Goal: Information Seeking & Learning: Learn about a topic

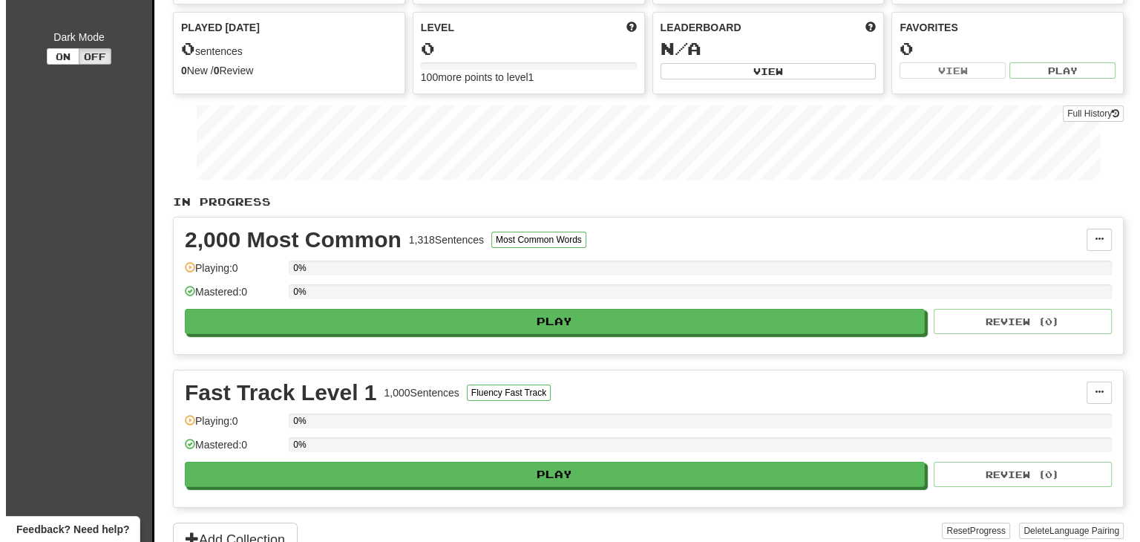
scroll to position [154, 0]
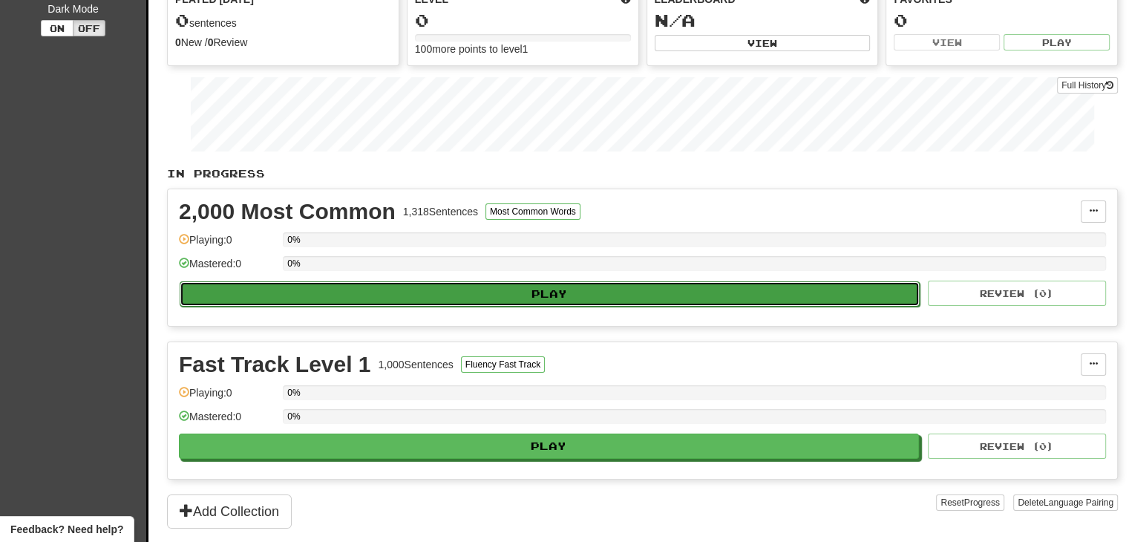
click at [591, 293] on button "Play" at bounding box center [550, 293] width 740 height 25
select select "**"
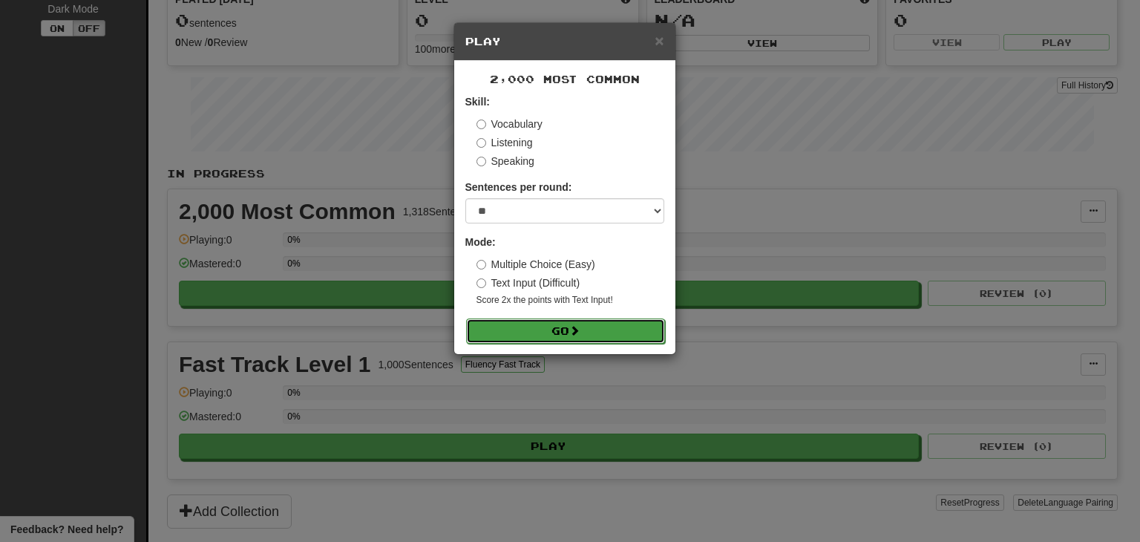
click at [599, 326] on button "Go" at bounding box center [565, 330] width 199 height 25
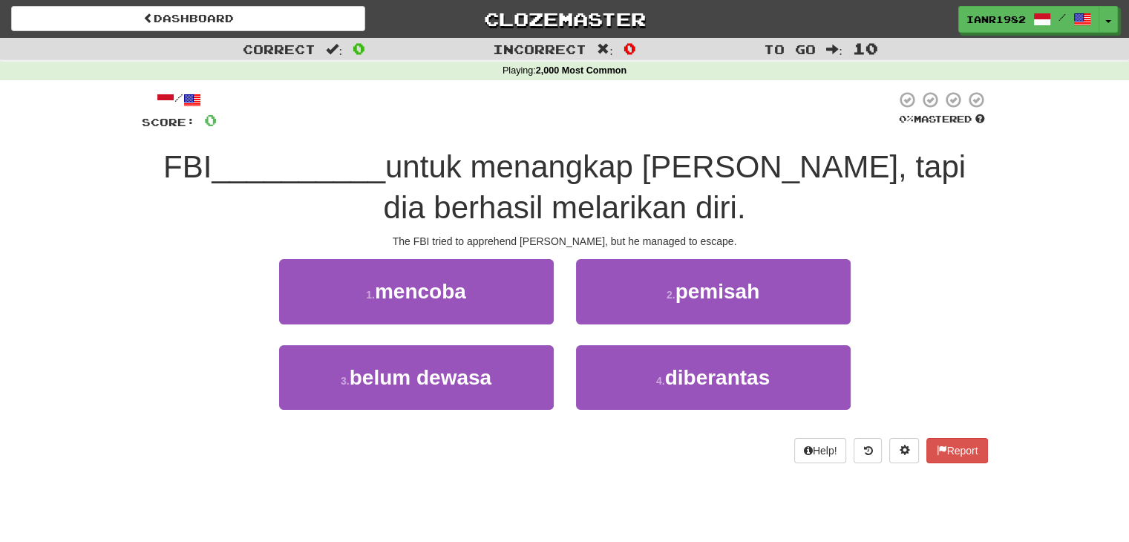
scroll to position [40, 0]
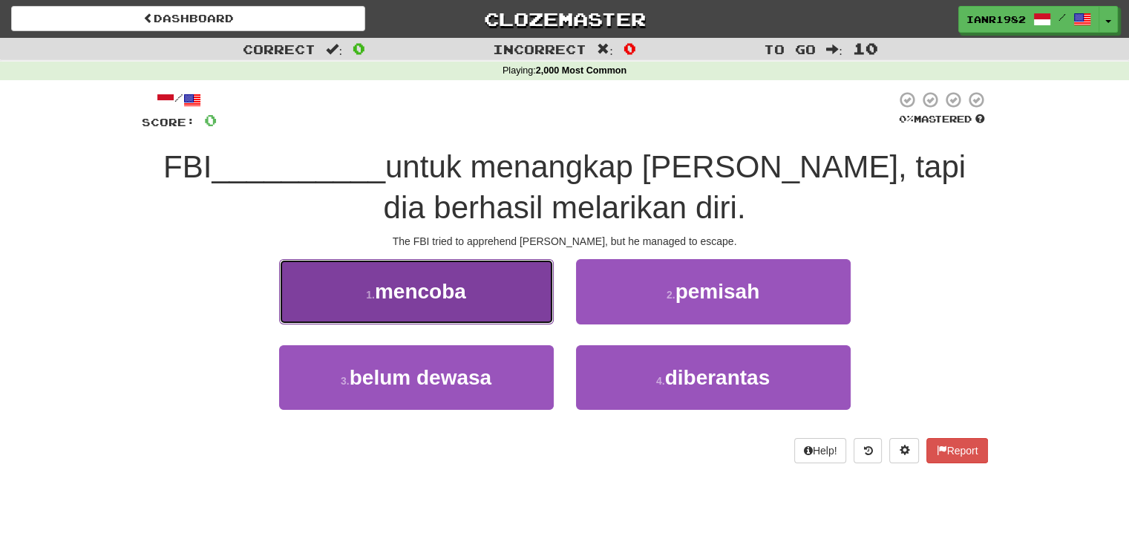
click at [533, 307] on button "1 . mencoba" at bounding box center [416, 291] width 275 height 65
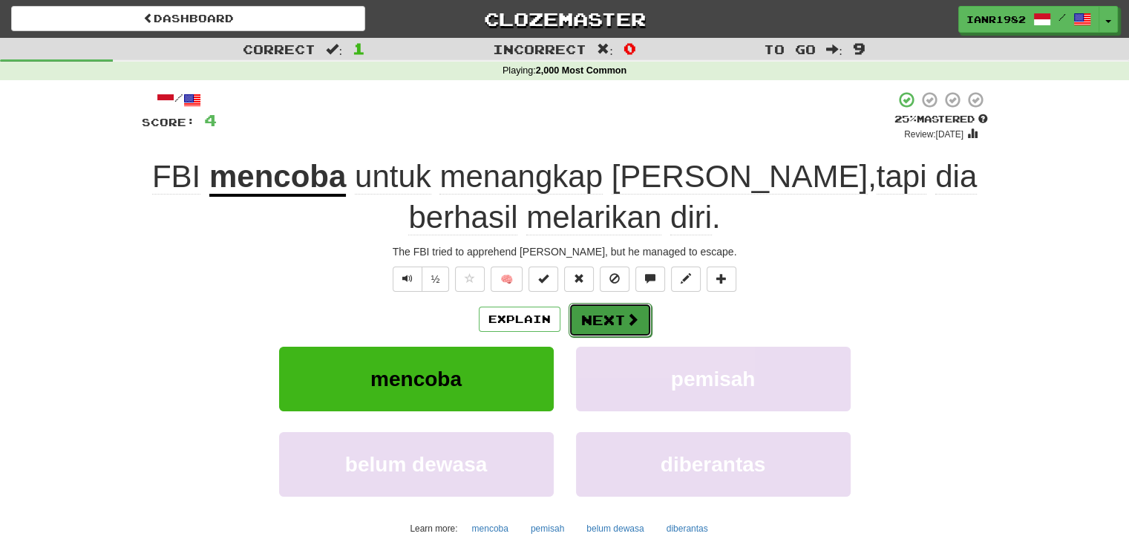
click at [624, 310] on button "Next" at bounding box center [610, 320] width 83 height 34
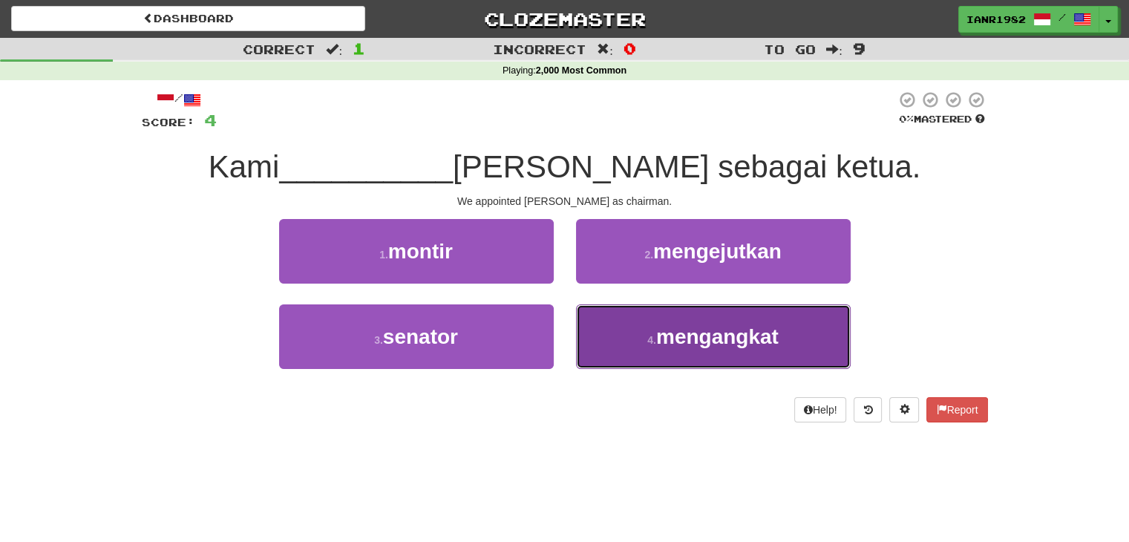
click at [745, 339] on span "mengangkat" at bounding box center [717, 336] width 122 height 23
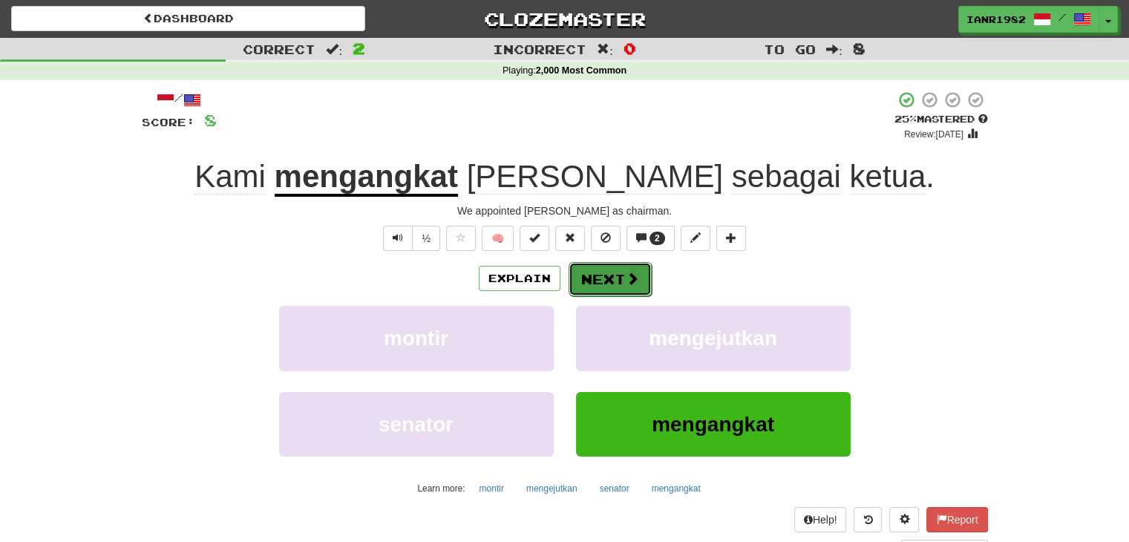
click at [641, 272] on button "Next" at bounding box center [610, 279] width 83 height 34
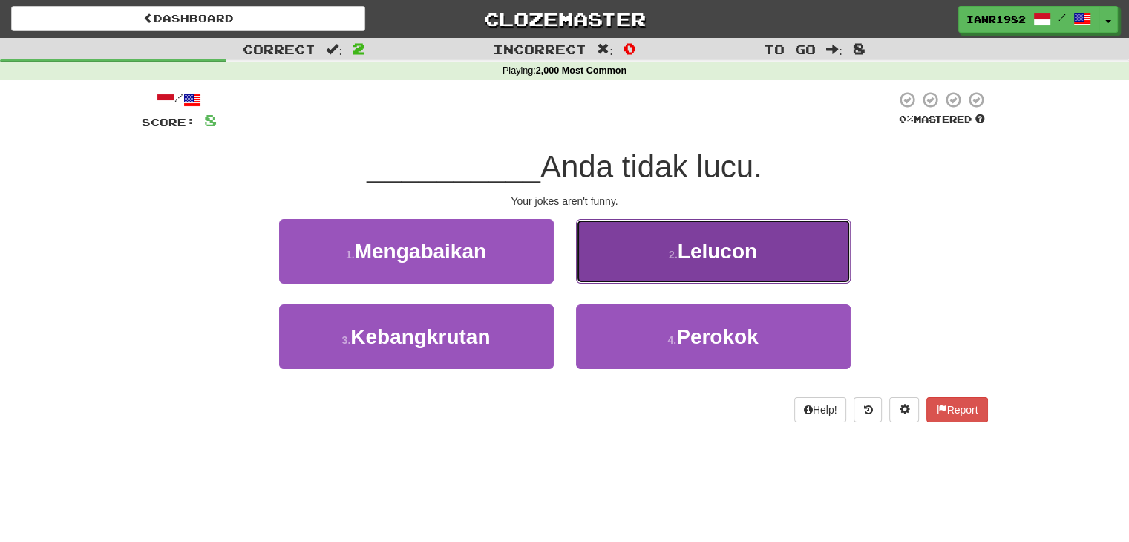
click at [698, 269] on button "2 . Lelucon" at bounding box center [713, 251] width 275 height 65
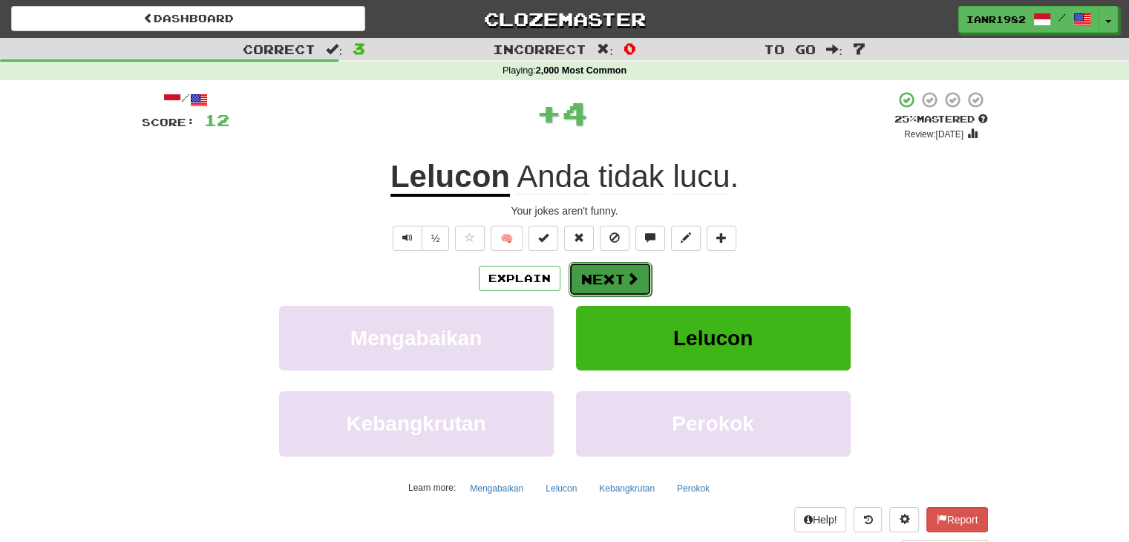
click at [641, 281] on button "Next" at bounding box center [610, 279] width 83 height 34
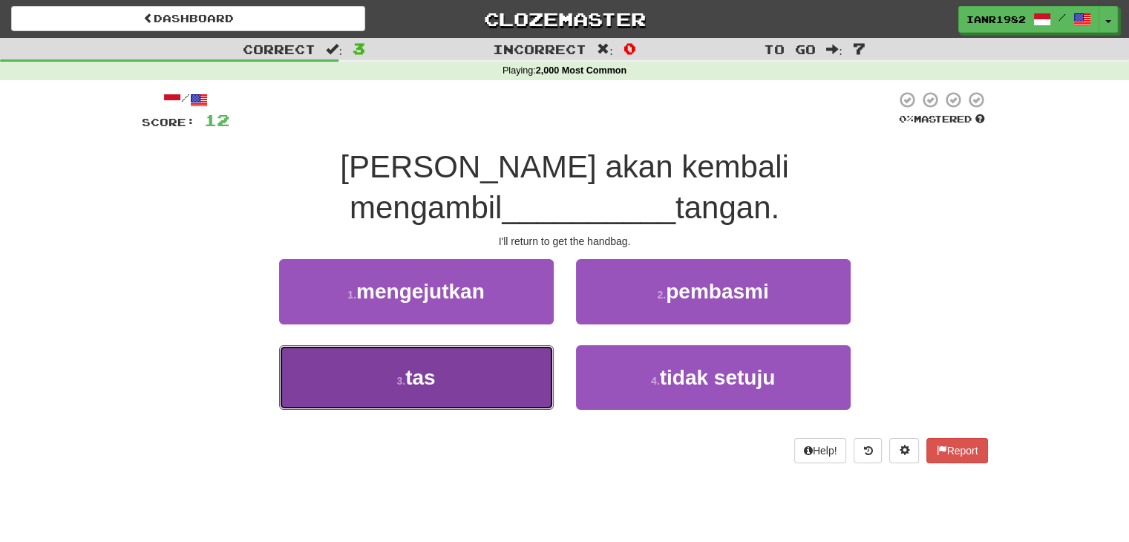
click at [510, 345] on button "3 . tas" at bounding box center [416, 377] width 275 height 65
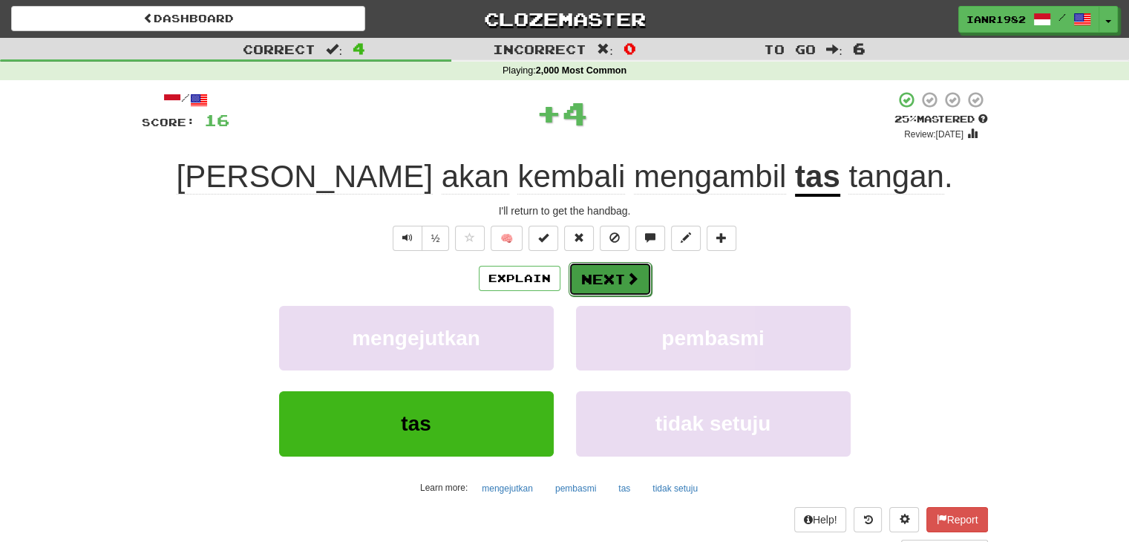
click at [626, 278] on span at bounding box center [632, 278] width 13 height 13
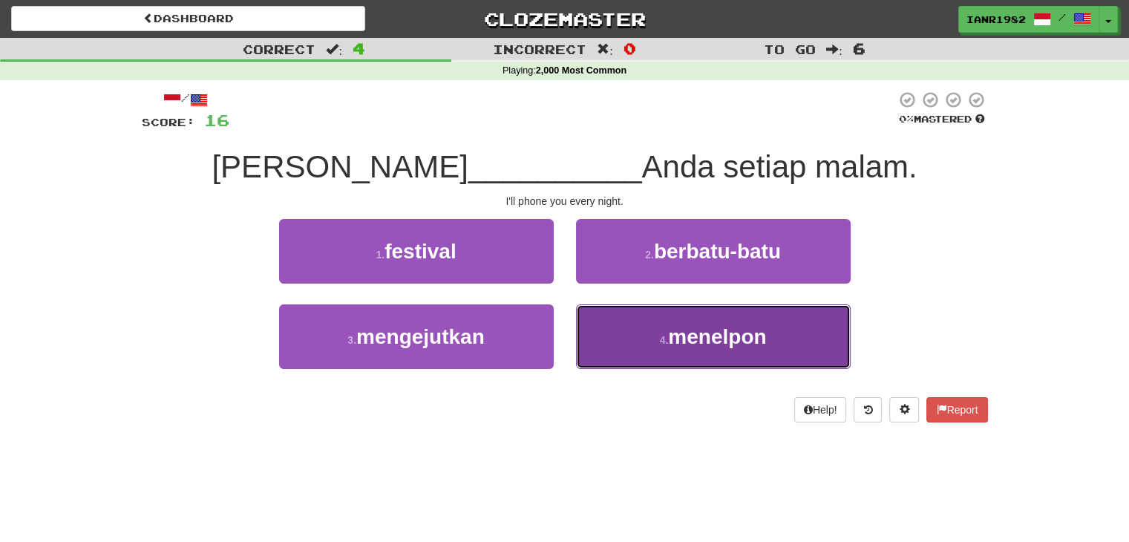
click at [684, 328] on span "menelpon" at bounding box center [717, 336] width 98 height 23
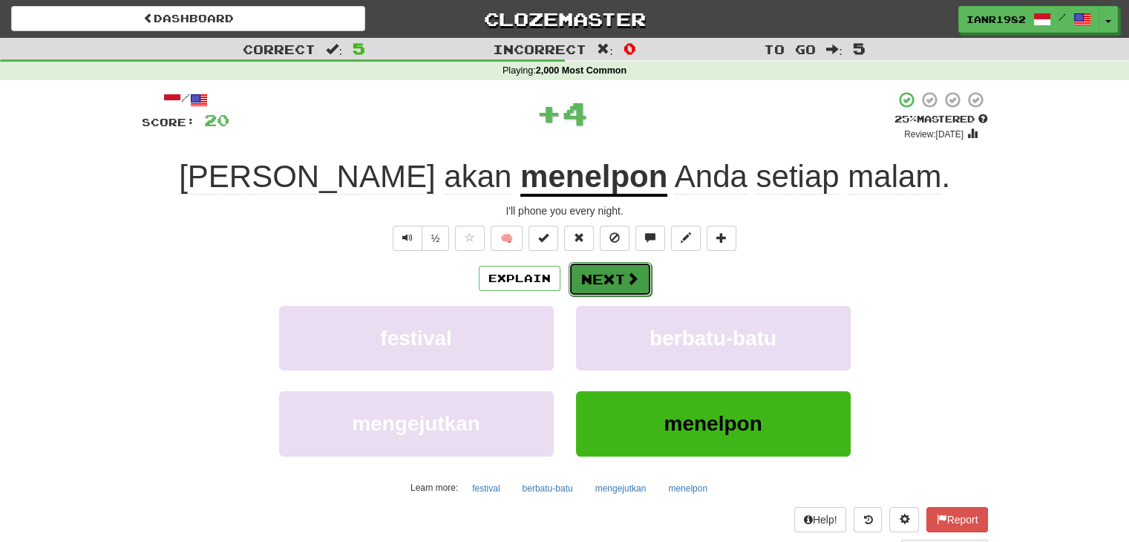
click at [638, 274] on button "Next" at bounding box center [610, 279] width 83 height 34
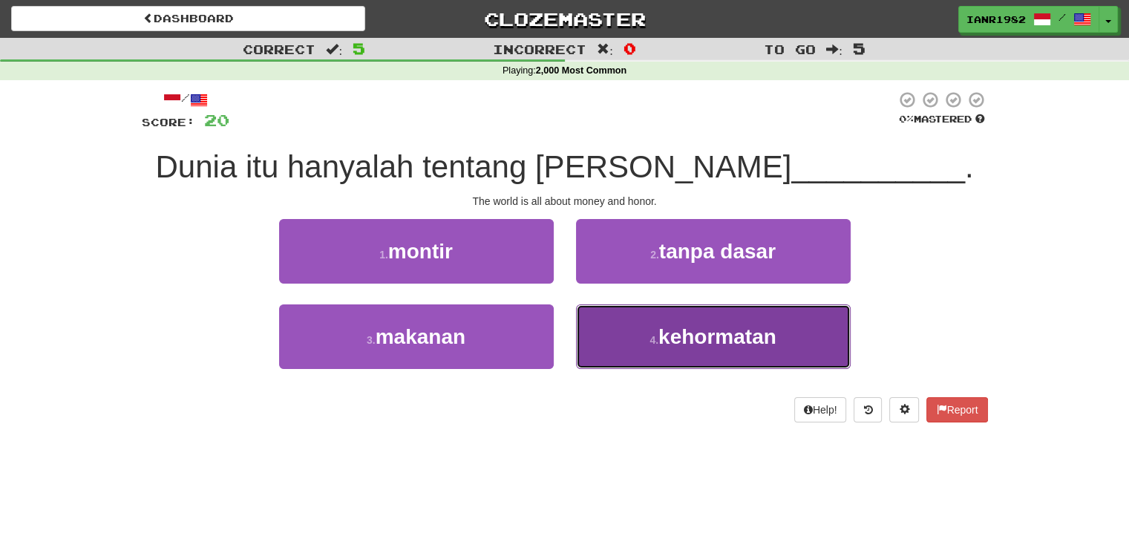
click at [788, 314] on button "4 . kehormatan" at bounding box center [713, 336] width 275 height 65
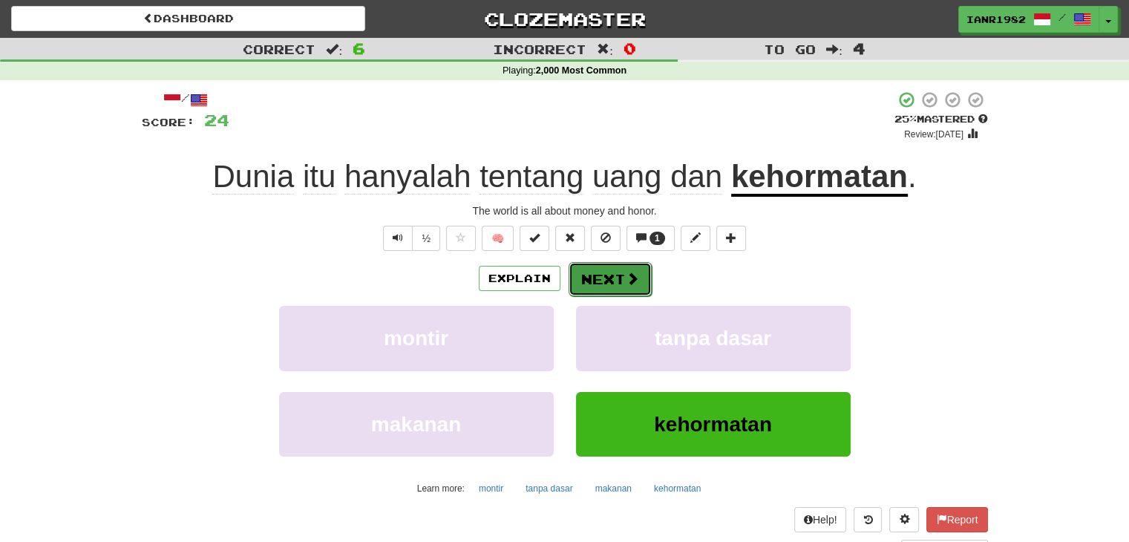
click at [632, 272] on span at bounding box center [632, 278] width 13 height 13
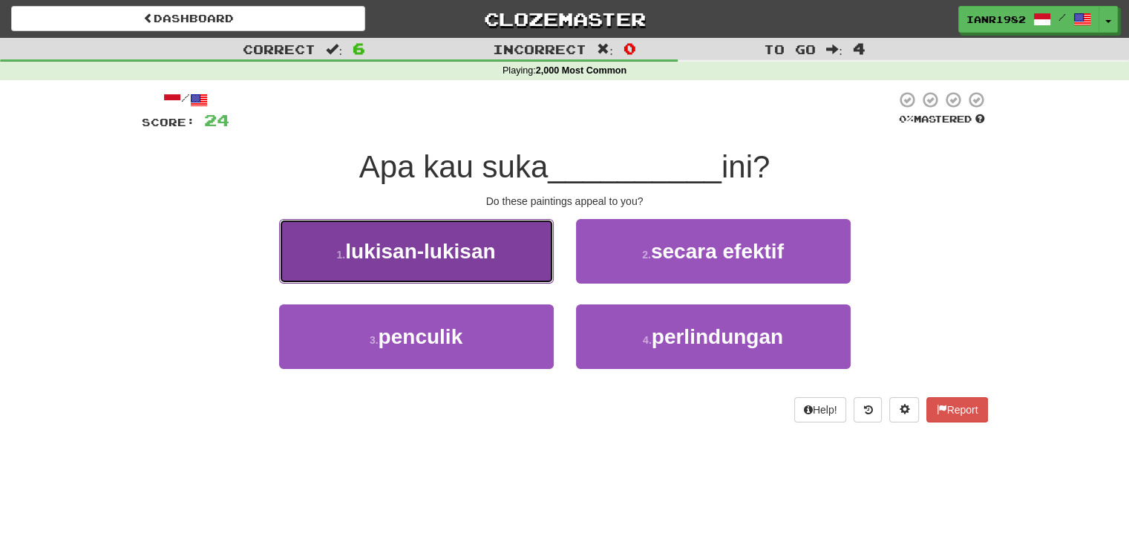
click at [532, 247] on button "1 . lukisan-lukisan" at bounding box center [416, 251] width 275 height 65
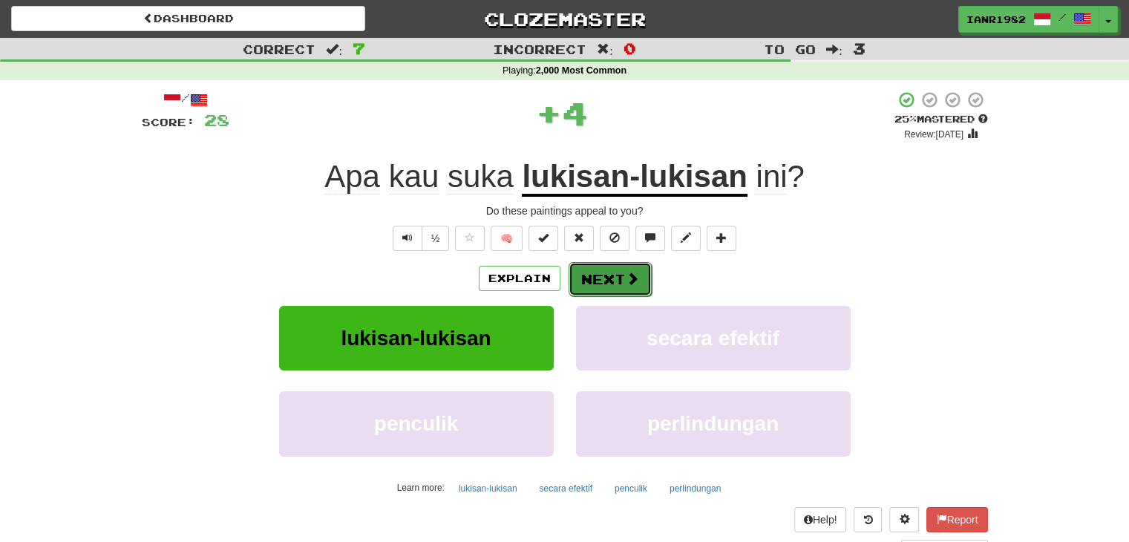
click at [647, 279] on button "Next" at bounding box center [610, 279] width 83 height 34
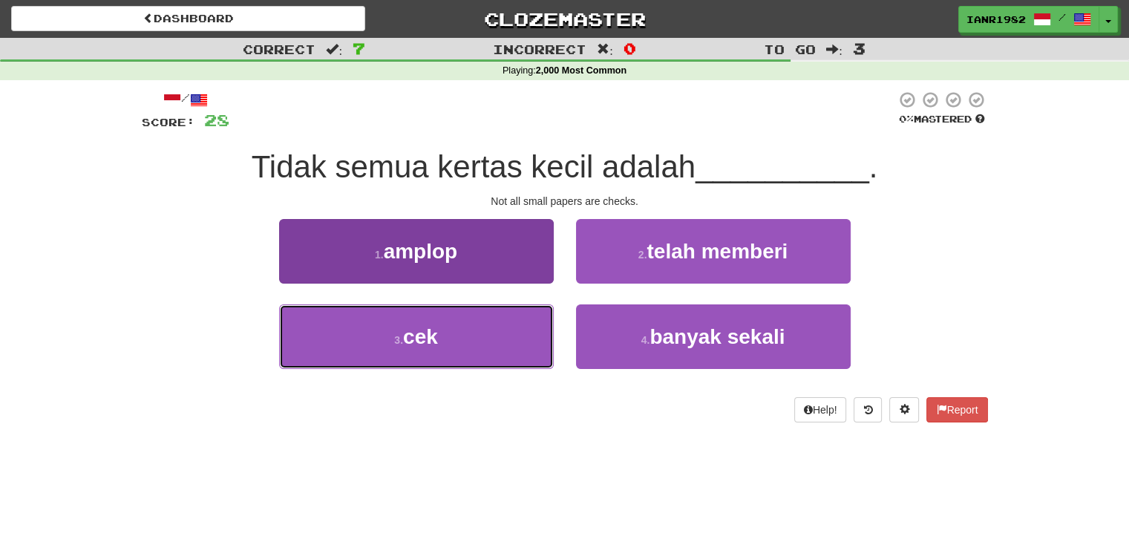
click at [526, 311] on button "3 . cek" at bounding box center [416, 336] width 275 height 65
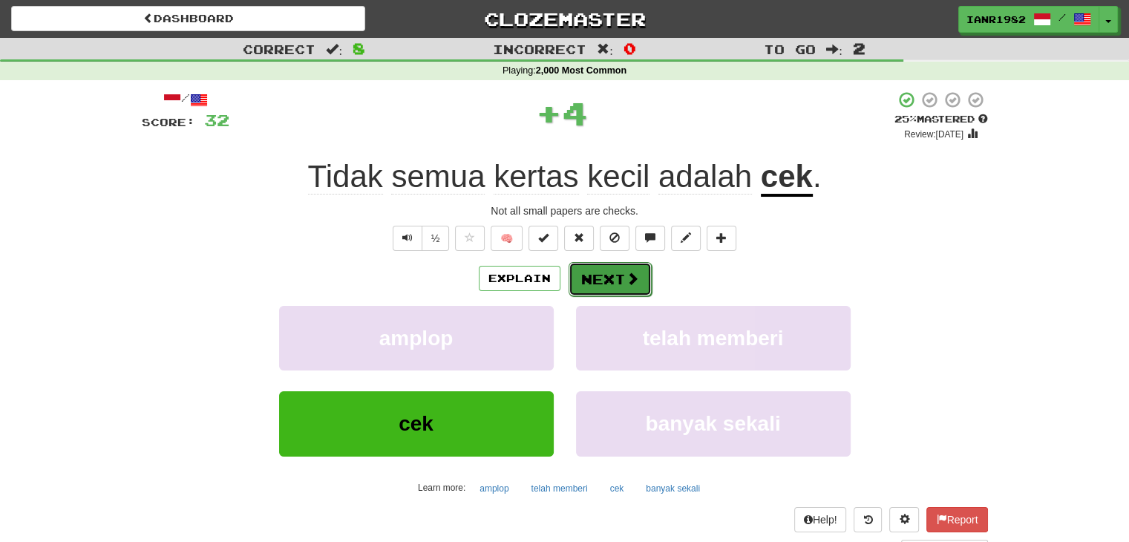
click at [633, 272] on span at bounding box center [632, 278] width 13 height 13
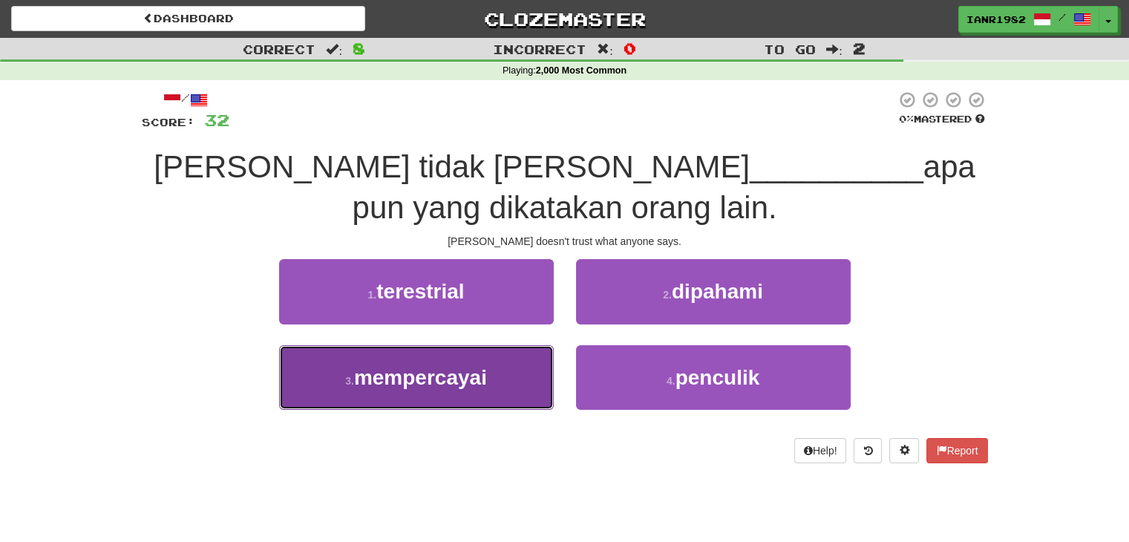
click at [462, 373] on span "mempercayai" at bounding box center [420, 377] width 133 height 23
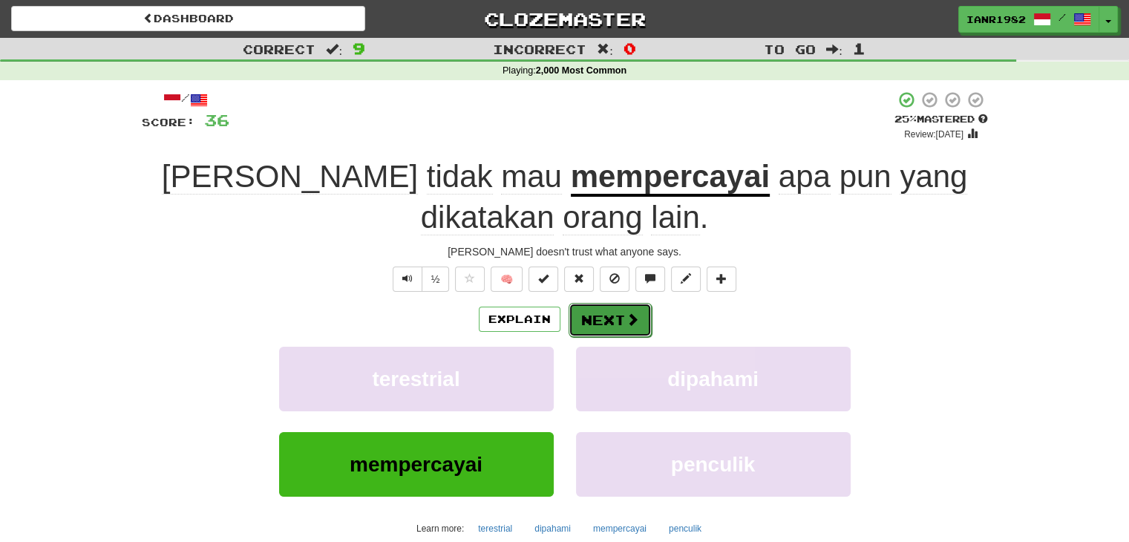
click at [618, 317] on button "Next" at bounding box center [610, 320] width 83 height 34
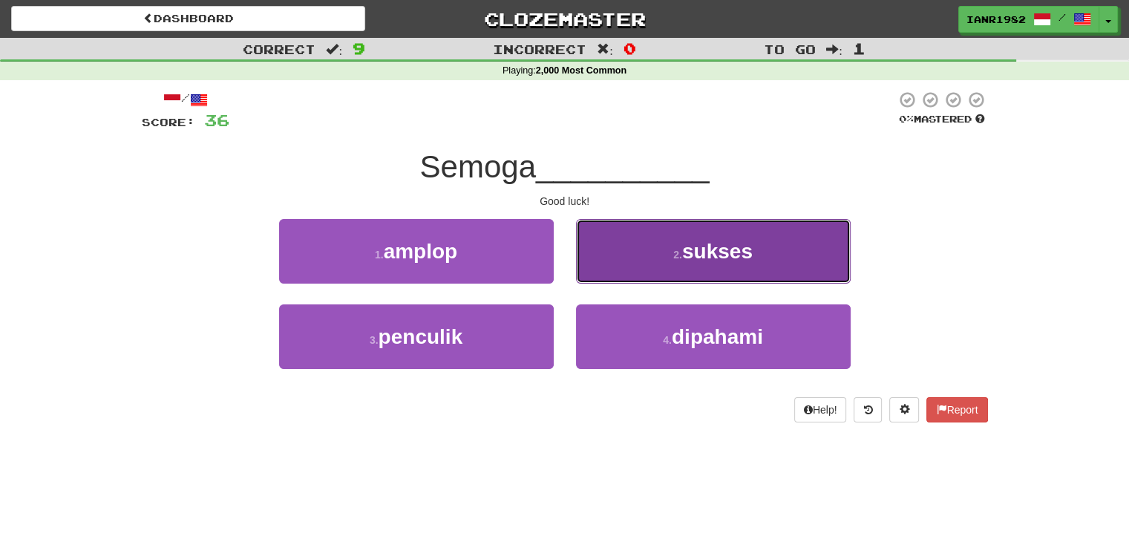
click at [686, 277] on button "2 . sukses" at bounding box center [713, 251] width 275 height 65
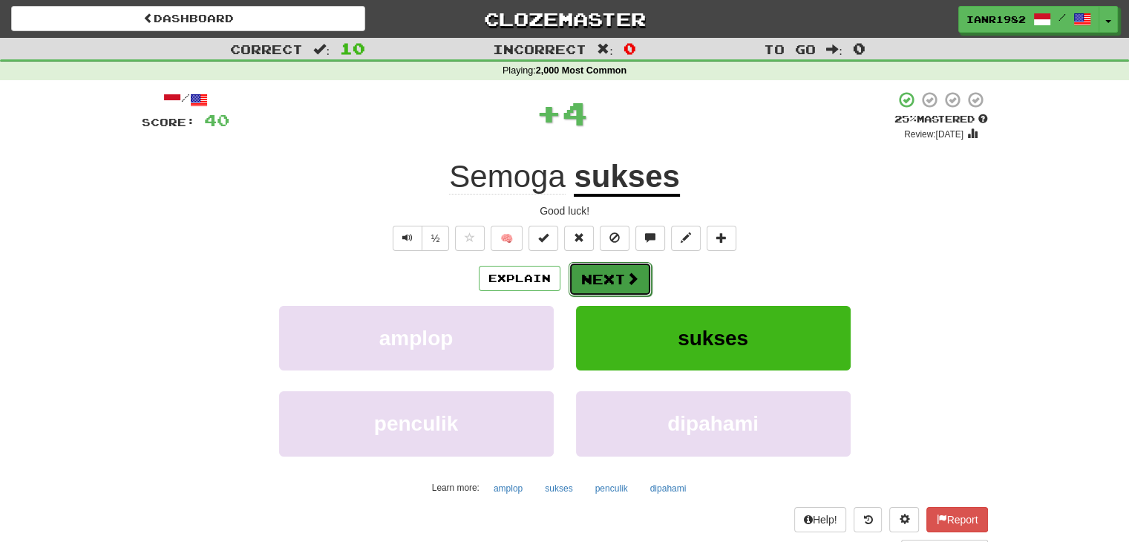
click at [618, 276] on button "Next" at bounding box center [610, 279] width 83 height 34
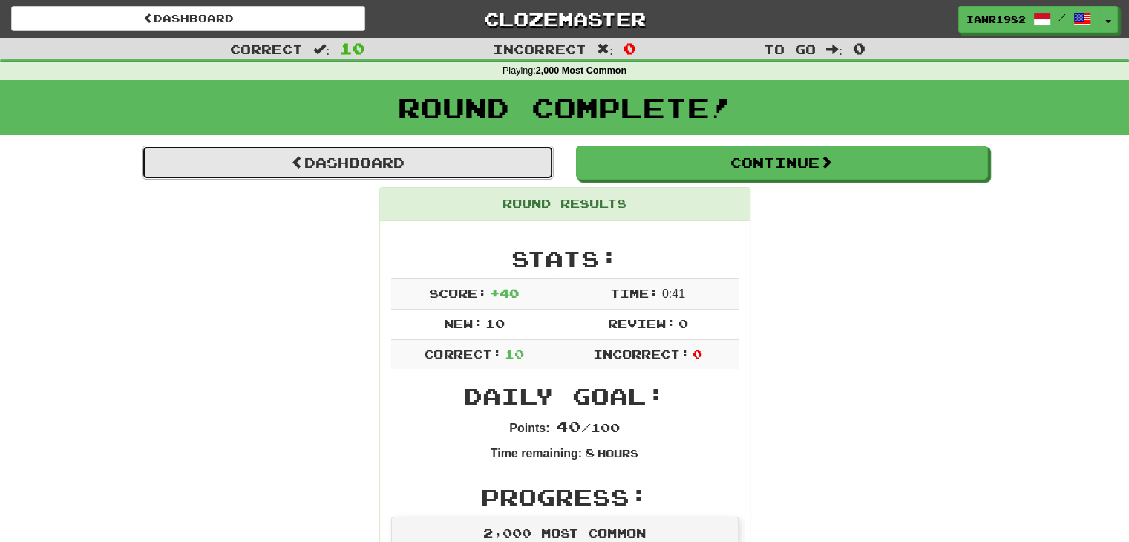
click at [550, 166] on link "Dashboard" at bounding box center [348, 163] width 412 height 34
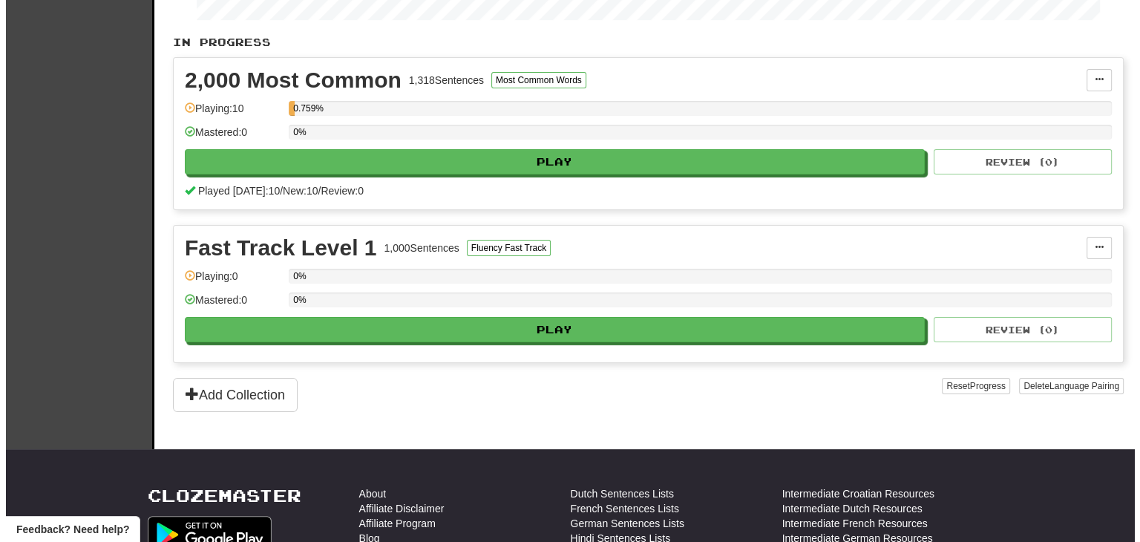
scroll to position [300, 0]
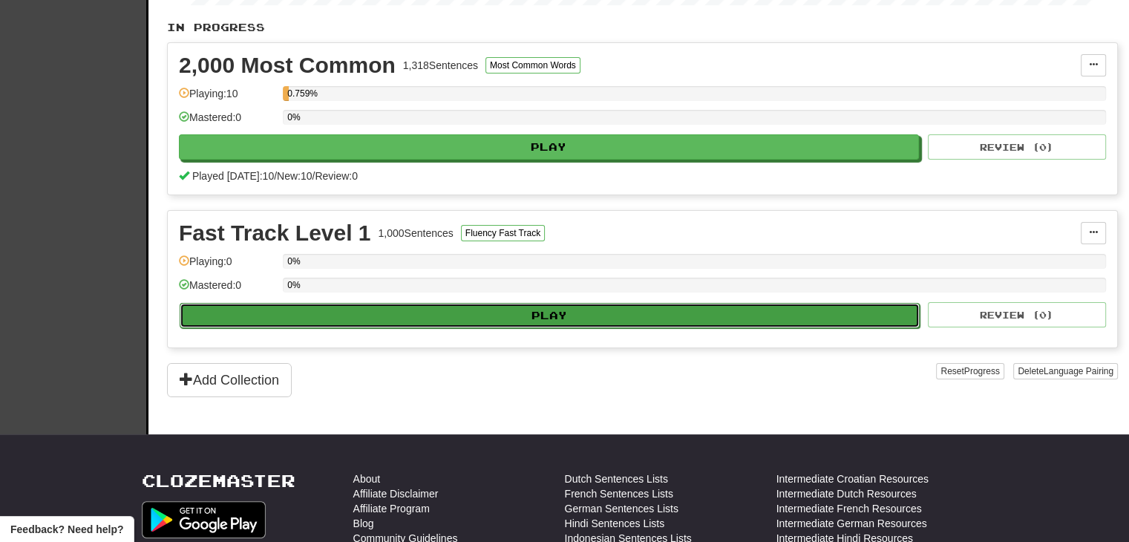
click at [849, 311] on button "Play" at bounding box center [550, 315] width 740 height 25
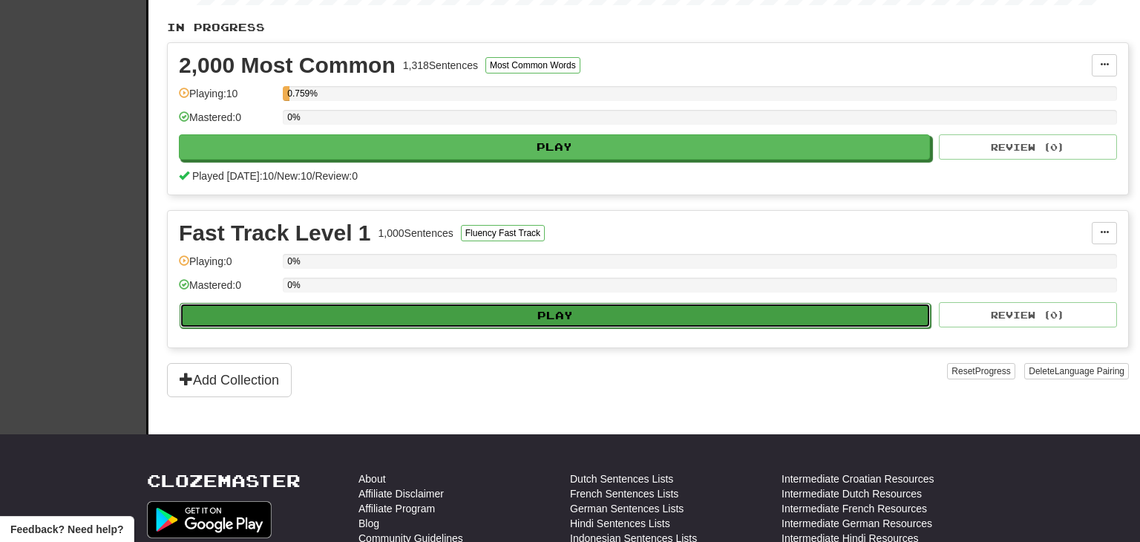
select select "**"
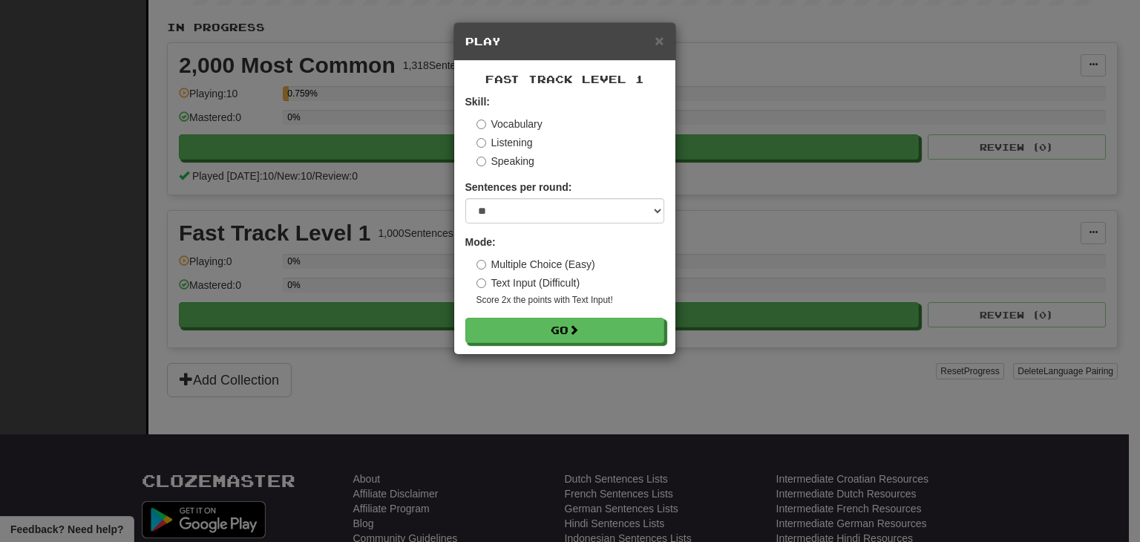
click at [529, 143] on label "Listening" at bounding box center [505, 142] width 56 height 15
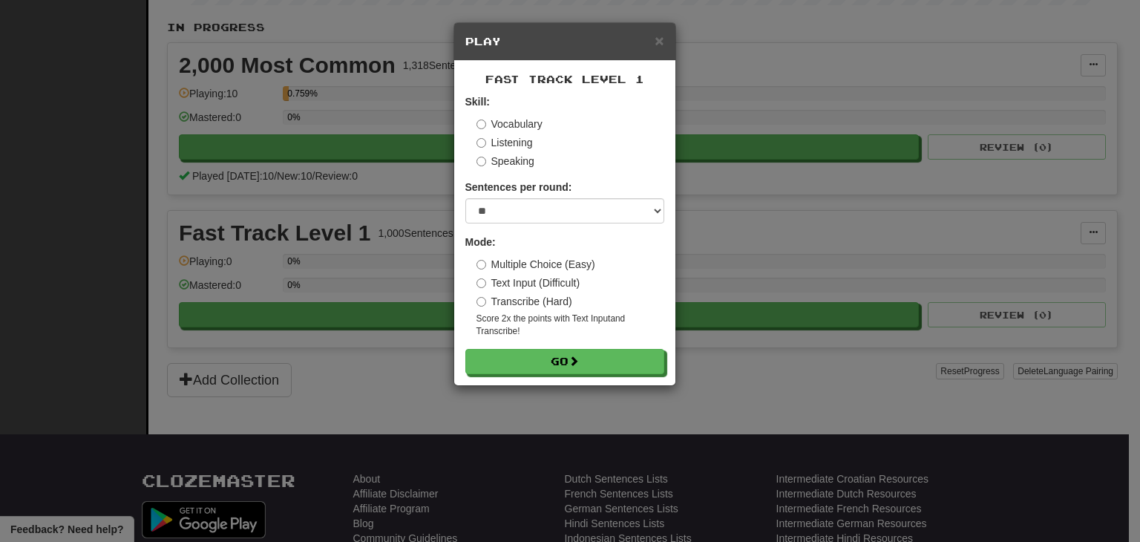
click at [576, 345] on form "Skill: Vocabulary Listening Speaking Sentences per round: * ** ** ** ** ** *** …" at bounding box center [564, 234] width 199 height 280
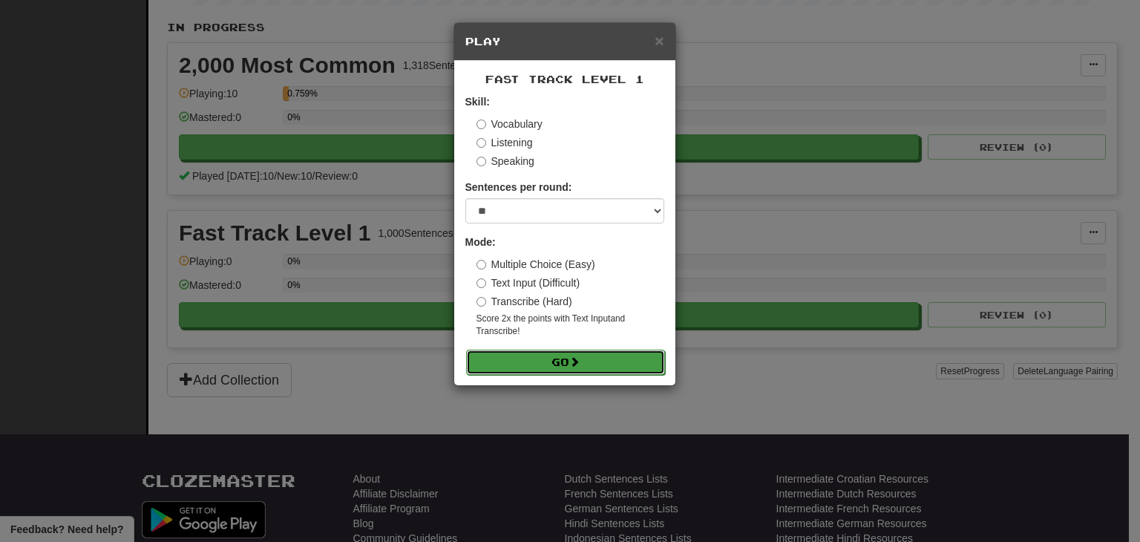
click at [579, 366] on span at bounding box center [574, 361] width 10 height 10
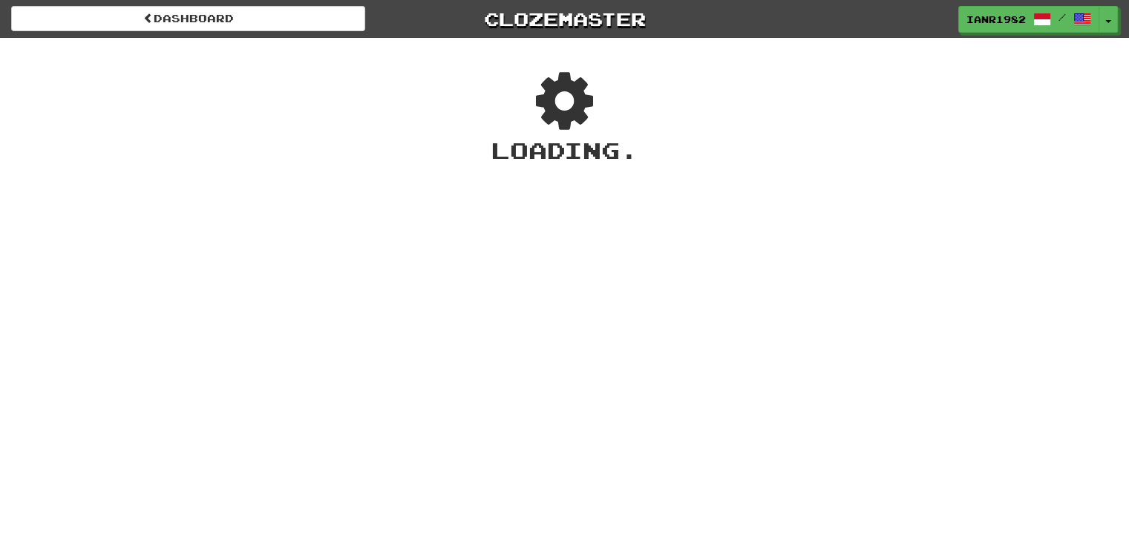
scroll to position [40, 0]
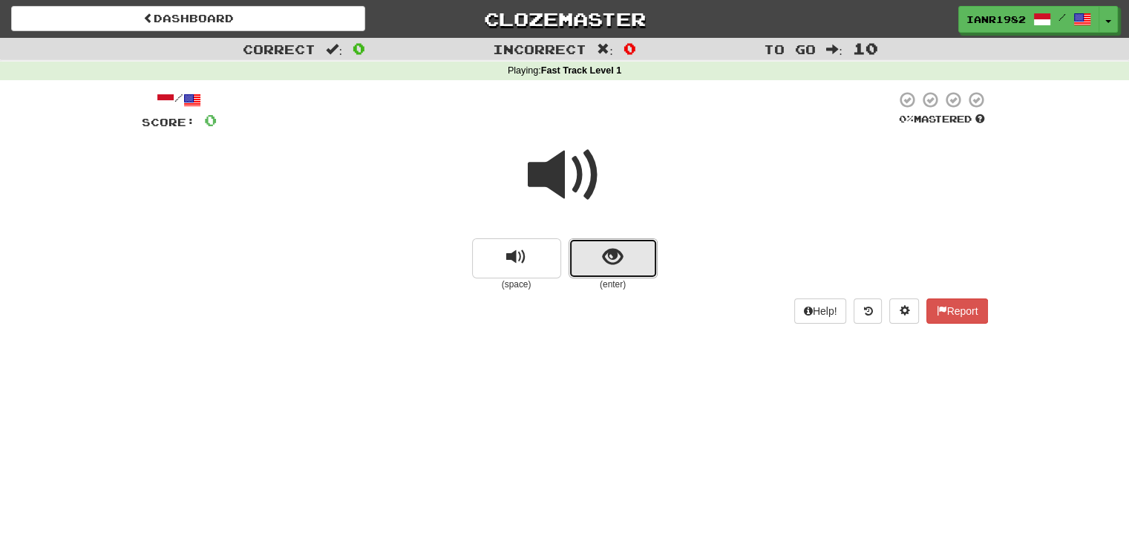
click at [630, 265] on button "show sentence" at bounding box center [613, 258] width 89 height 40
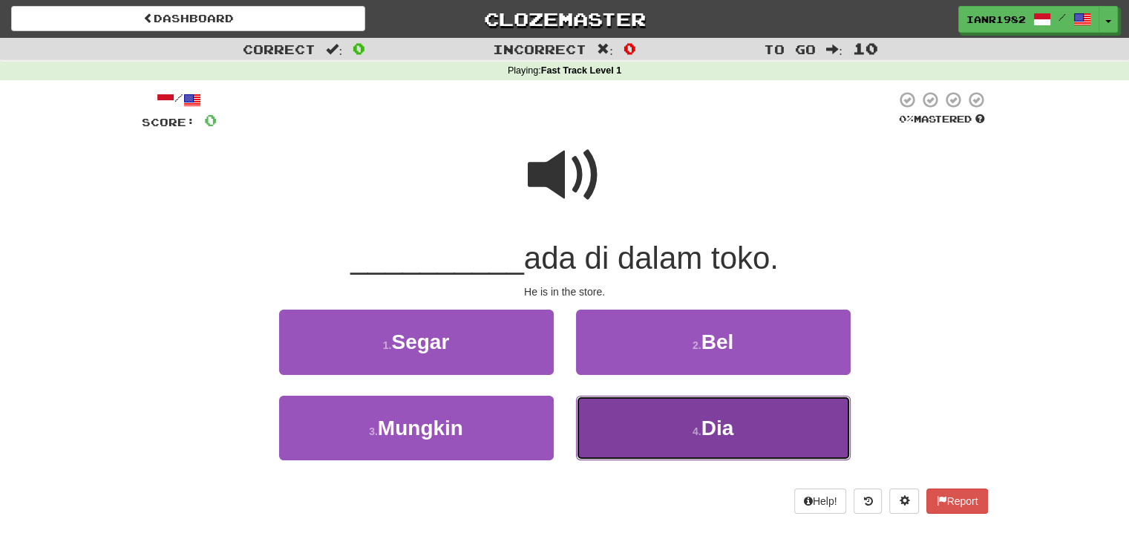
click at [739, 422] on button "4 . Dia" at bounding box center [713, 428] width 275 height 65
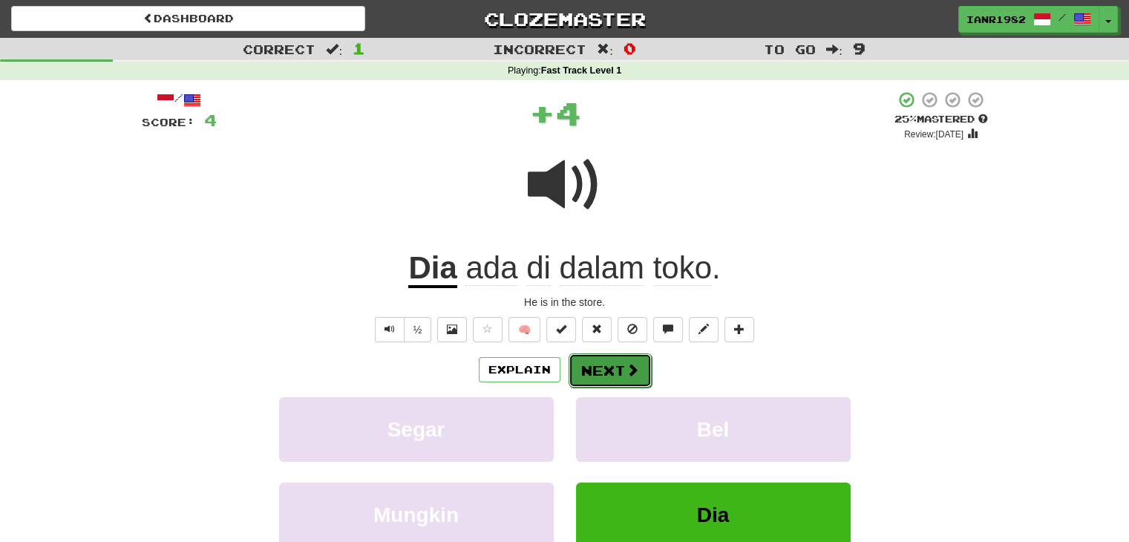
click at [638, 371] on button "Next" at bounding box center [610, 370] width 83 height 34
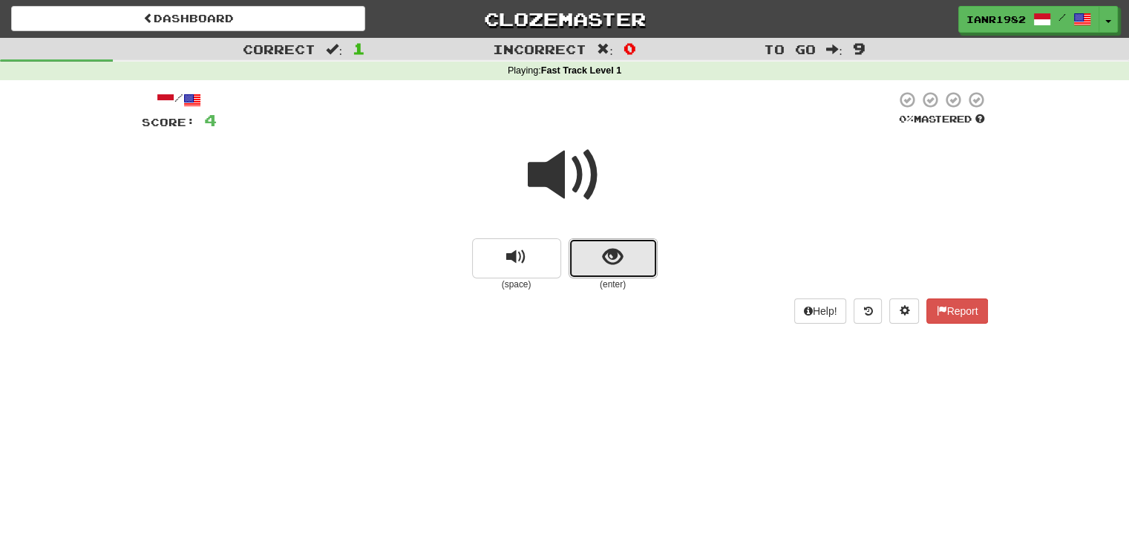
click at [620, 267] on span "show sentence" at bounding box center [613, 257] width 20 height 20
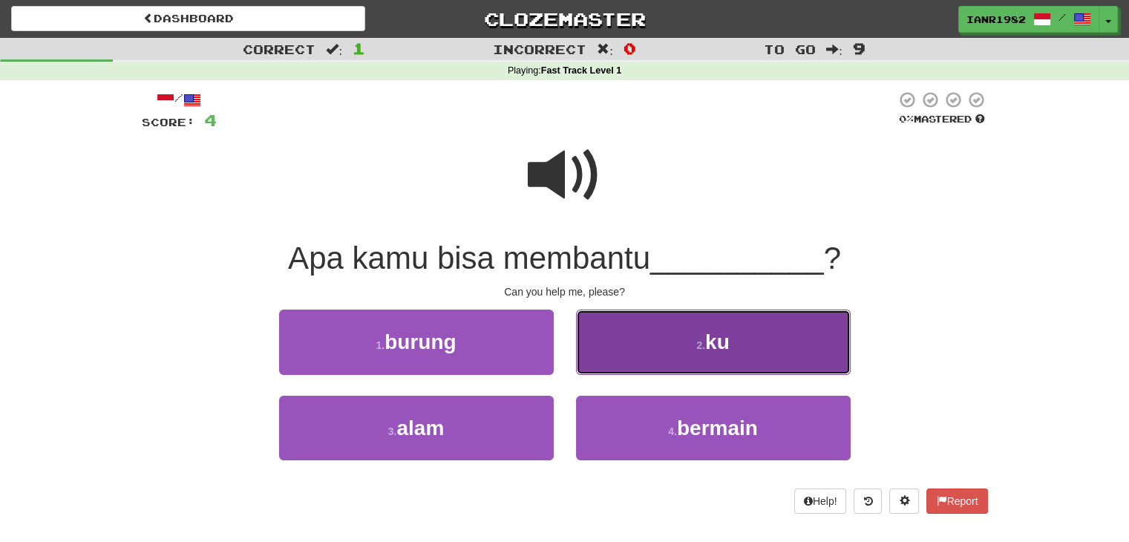
click at [728, 334] on span "ku" at bounding box center [717, 341] width 24 height 23
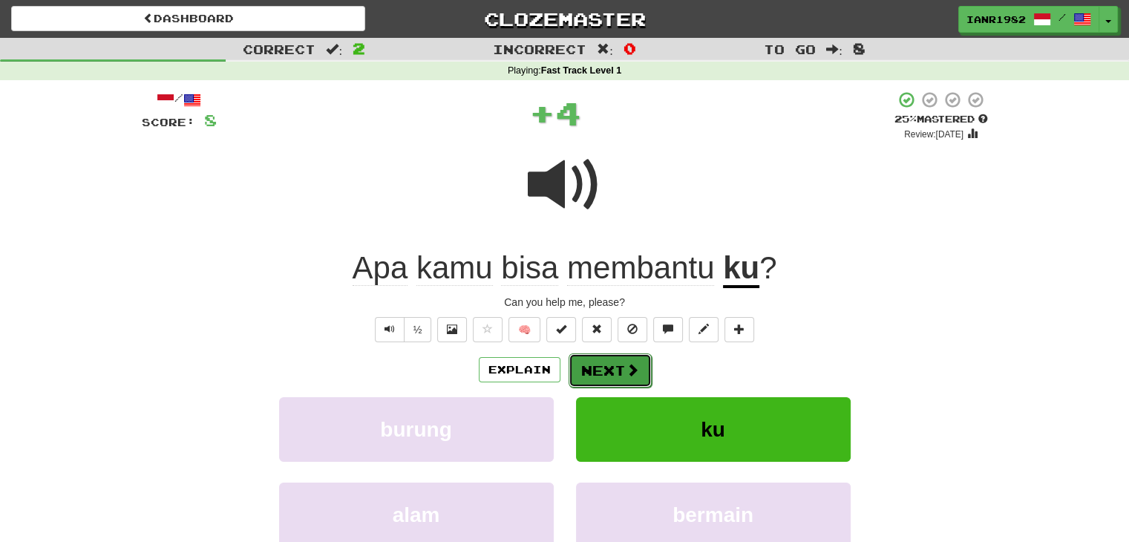
click at [597, 374] on button "Next" at bounding box center [610, 370] width 83 height 34
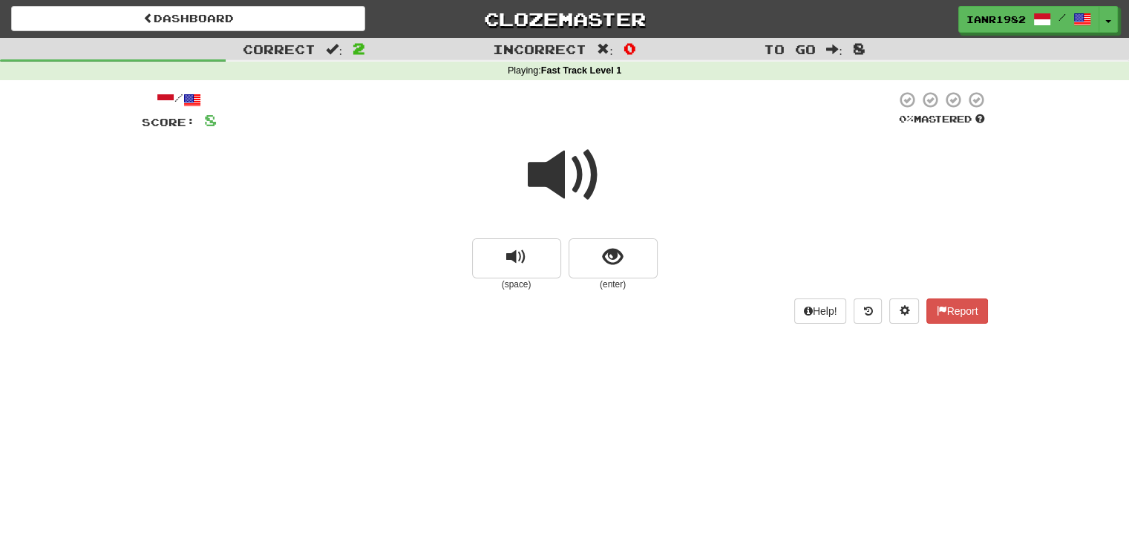
click at [631, 283] on small "(enter)" at bounding box center [613, 284] width 89 height 13
click at [630, 275] on button "show sentence" at bounding box center [613, 258] width 89 height 40
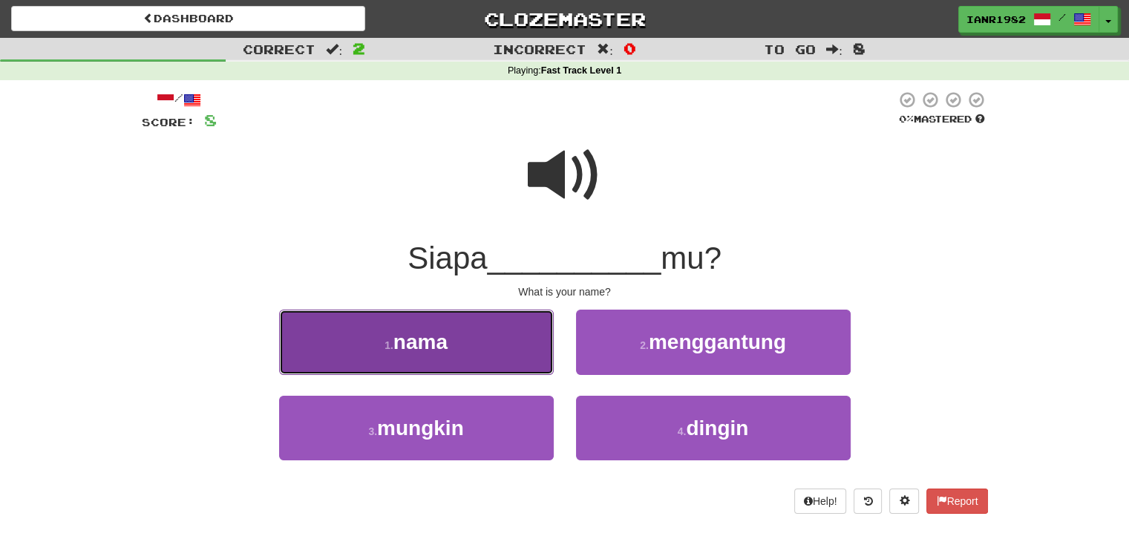
click at [512, 355] on button "1 . nama" at bounding box center [416, 342] width 275 height 65
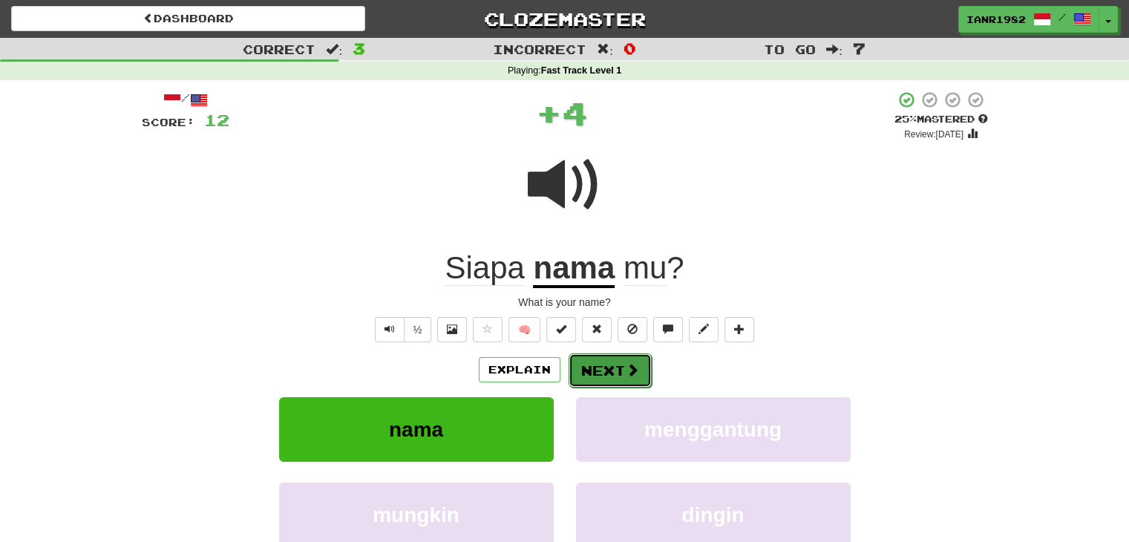
click at [630, 363] on span at bounding box center [632, 369] width 13 height 13
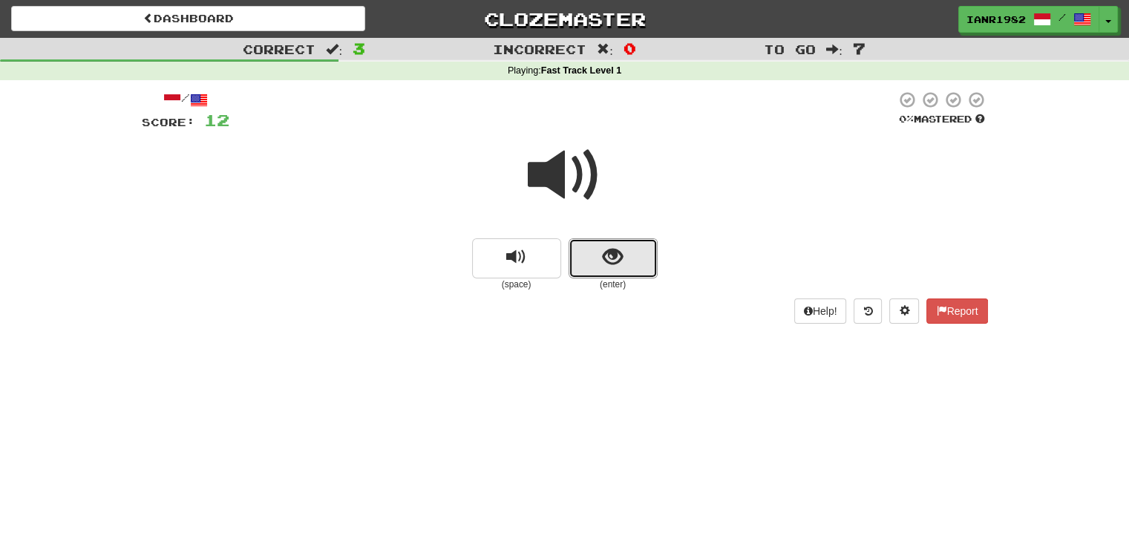
click at [597, 259] on button "show sentence" at bounding box center [613, 258] width 89 height 40
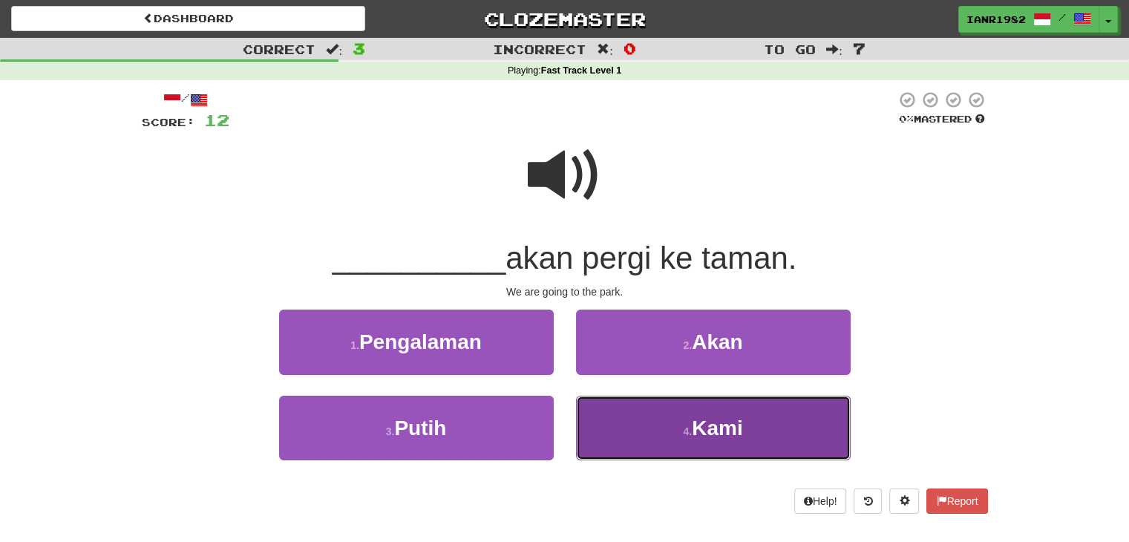
click at [724, 425] on span "Kami" at bounding box center [717, 427] width 50 height 23
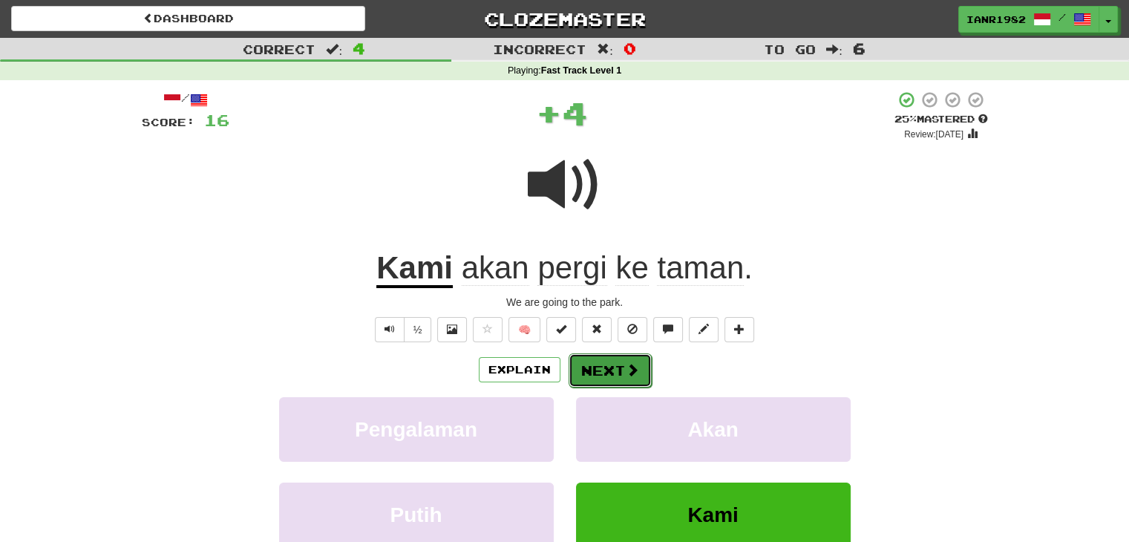
click at [612, 376] on button "Next" at bounding box center [610, 370] width 83 height 34
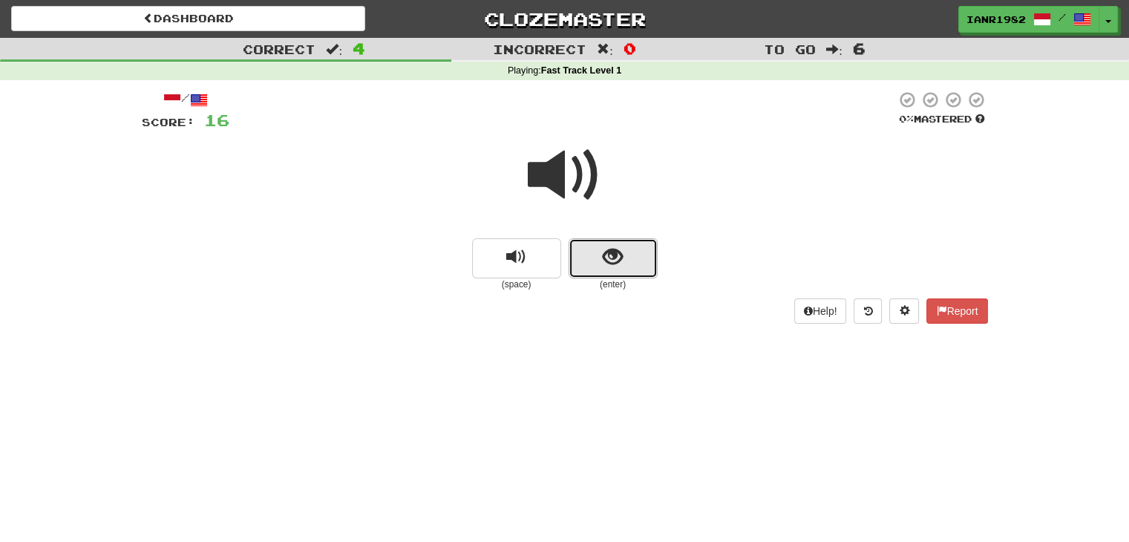
click at [647, 257] on button "show sentence" at bounding box center [613, 258] width 89 height 40
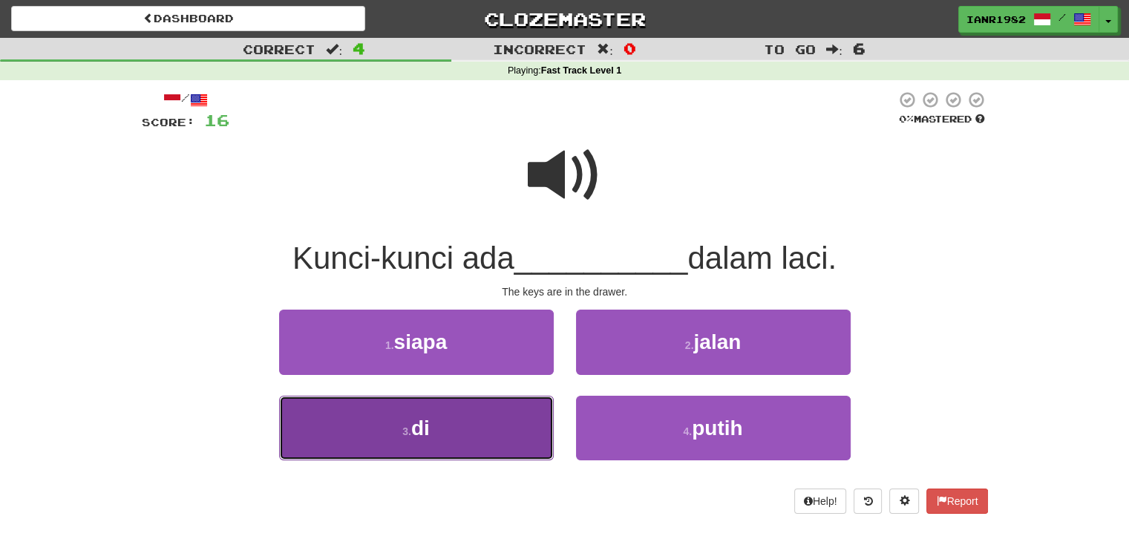
click at [526, 424] on button "3 . di" at bounding box center [416, 428] width 275 height 65
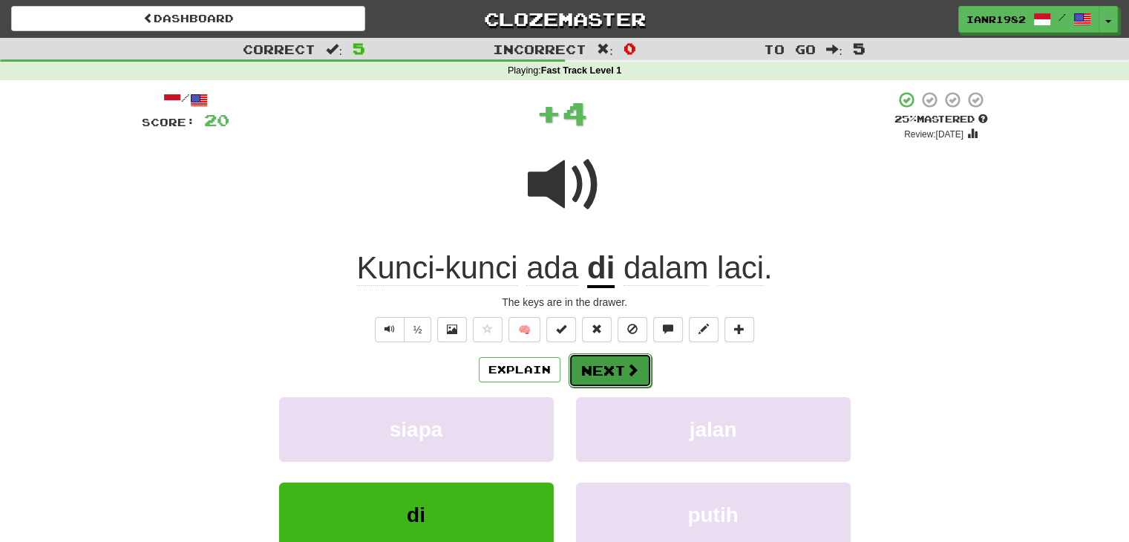
click at [643, 376] on button "Next" at bounding box center [610, 370] width 83 height 34
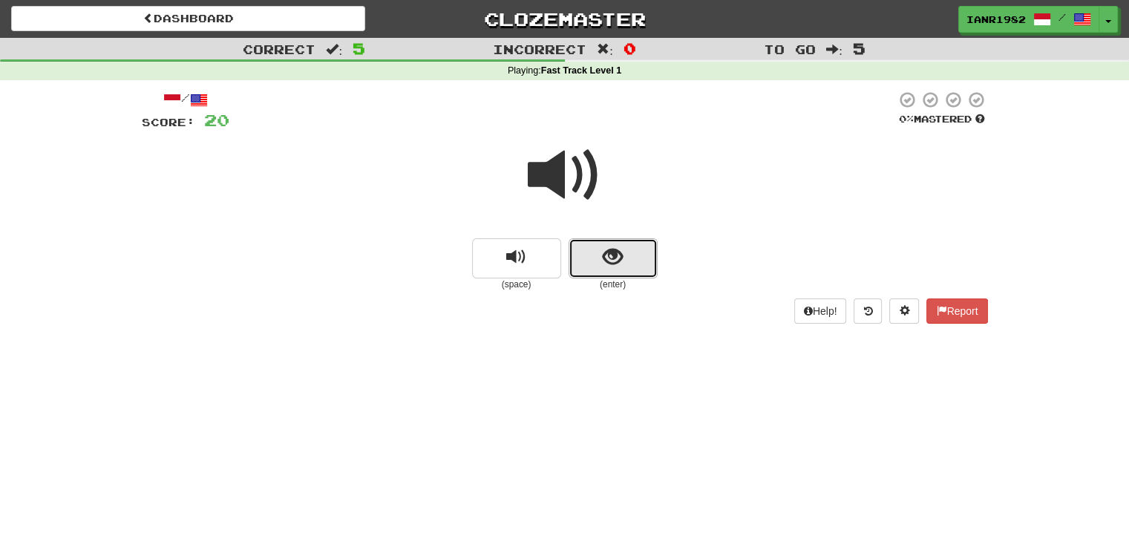
click at [616, 260] on span "show sentence" at bounding box center [613, 257] width 20 height 20
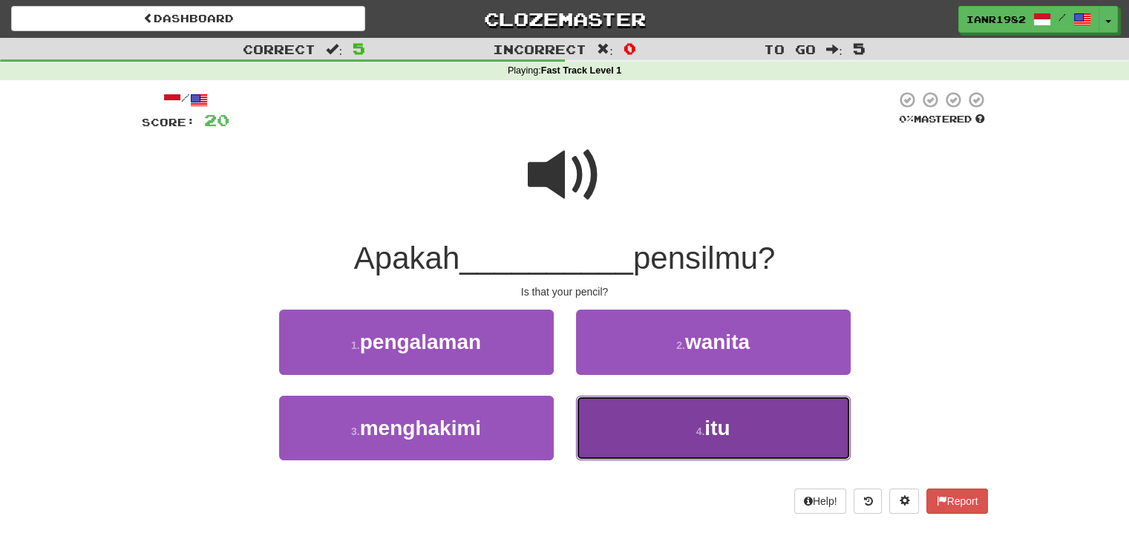
click at [711, 433] on span "itu" at bounding box center [717, 427] width 25 height 23
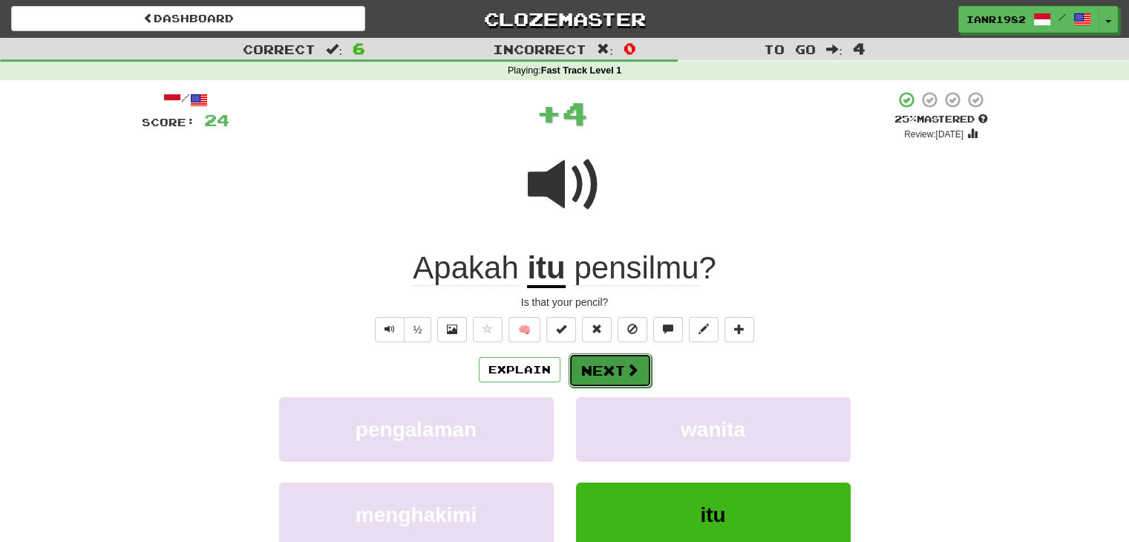
click at [644, 381] on button "Next" at bounding box center [610, 370] width 83 height 34
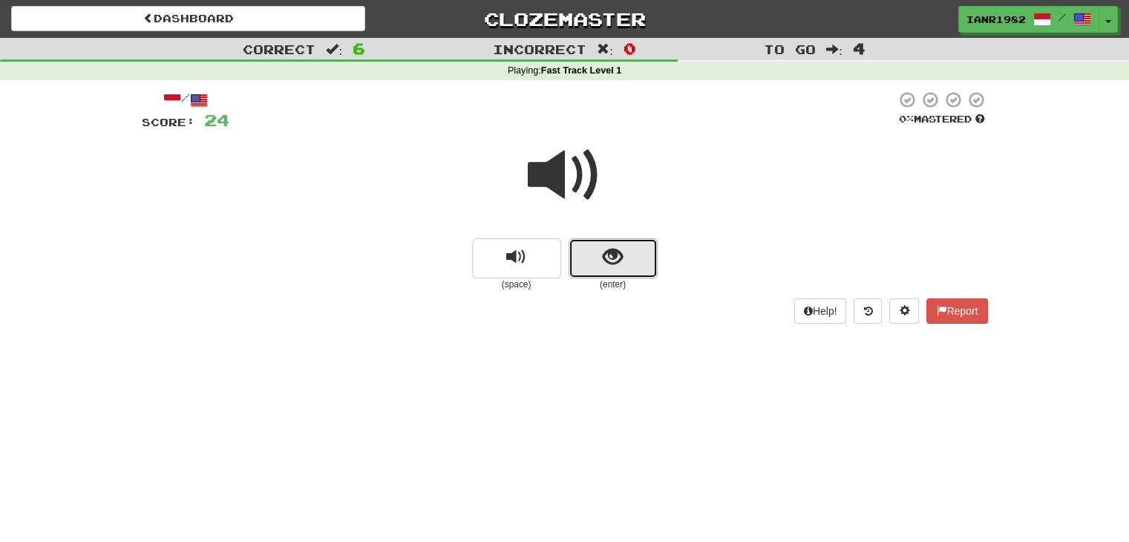
click at [626, 253] on button "show sentence" at bounding box center [613, 258] width 89 height 40
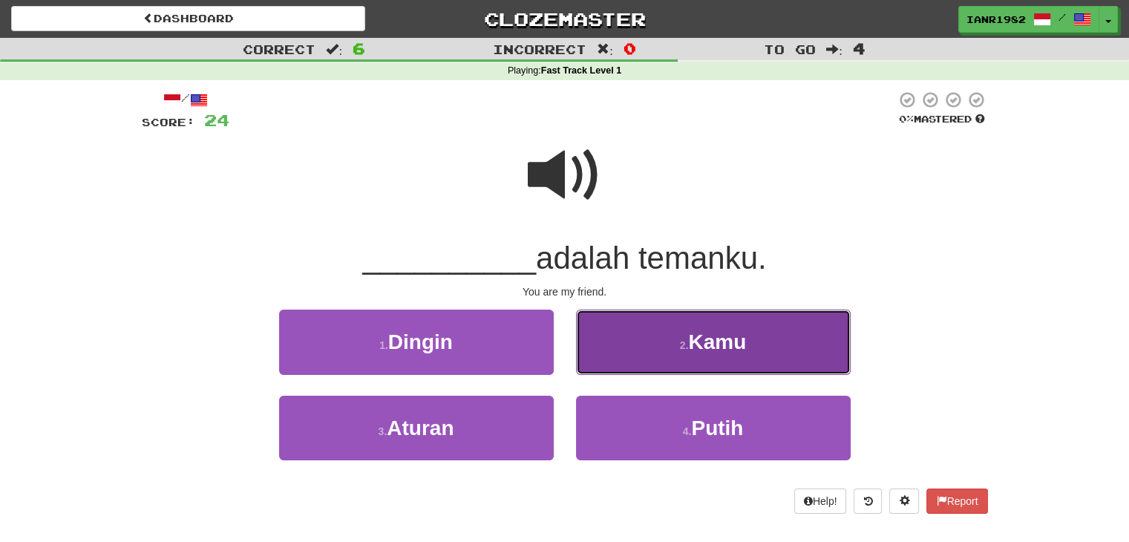
click at [698, 356] on button "2 . Kamu" at bounding box center [713, 342] width 275 height 65
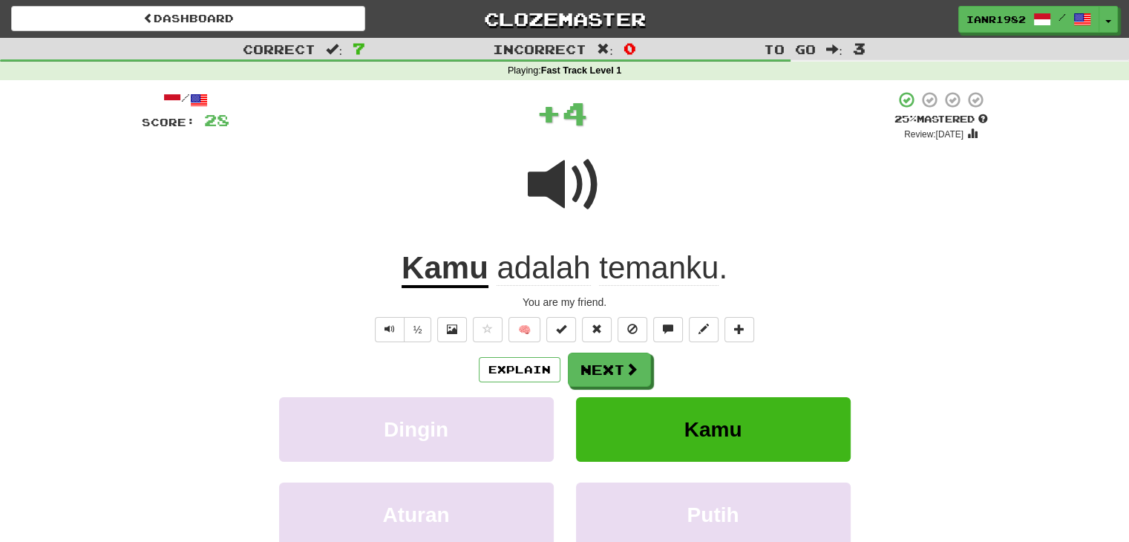
click at [631, 387] on div "Explain Next Dingin Kamu Aturan Putih Learn more: Dingin Kamu Aturan Putih" at bounding box center [565, 472] width 846 height 238
click at [630, 368] on span at bounding box center [632, 369] width 13 height 13
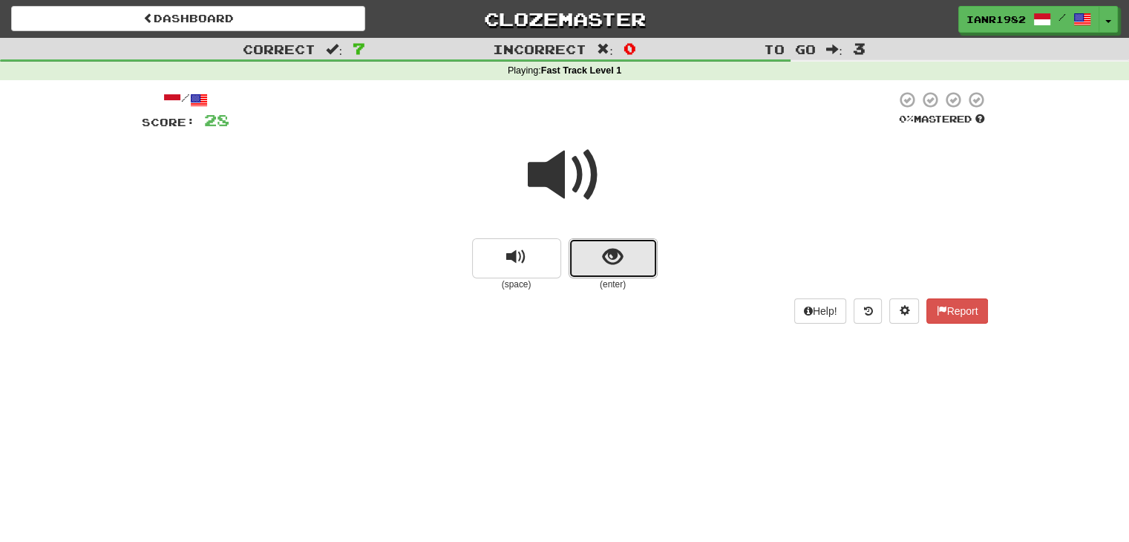
click at [624, 267] on button "show sentence" at bounding box center [613, 258] width 89 height 40
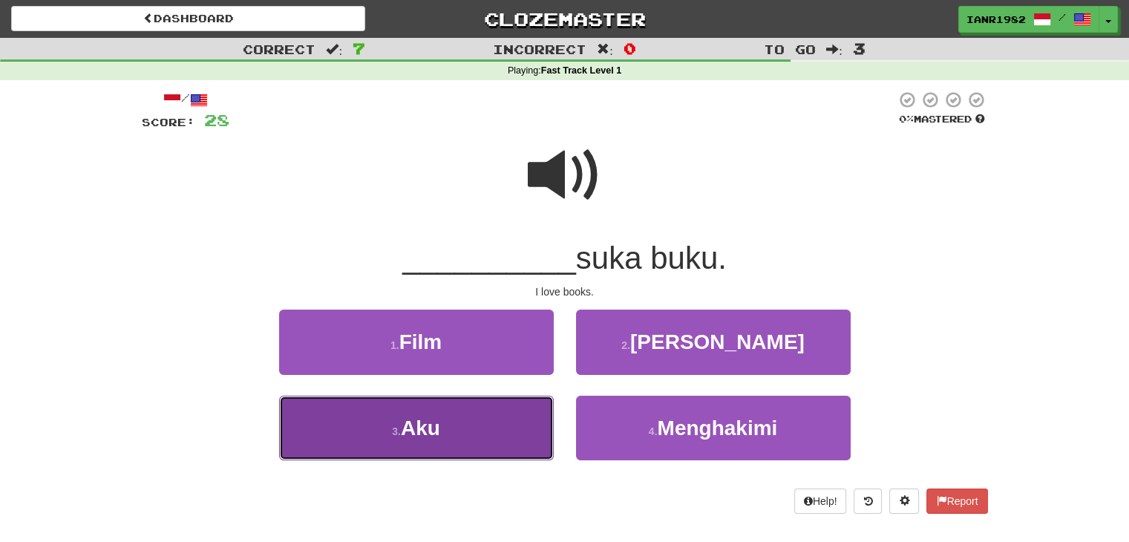
click at [510, 414] on button "3 . Aku" at bounding box center [416, 428] width 275 height 65
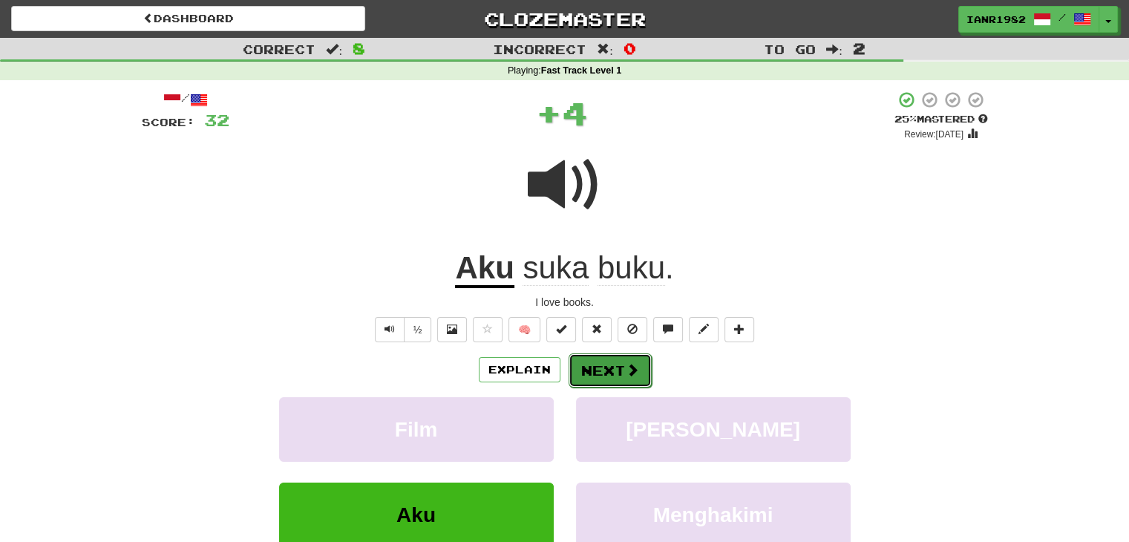
click at [623, 362] on button "Next" at bounding box center [610, 370] width 83 height 34
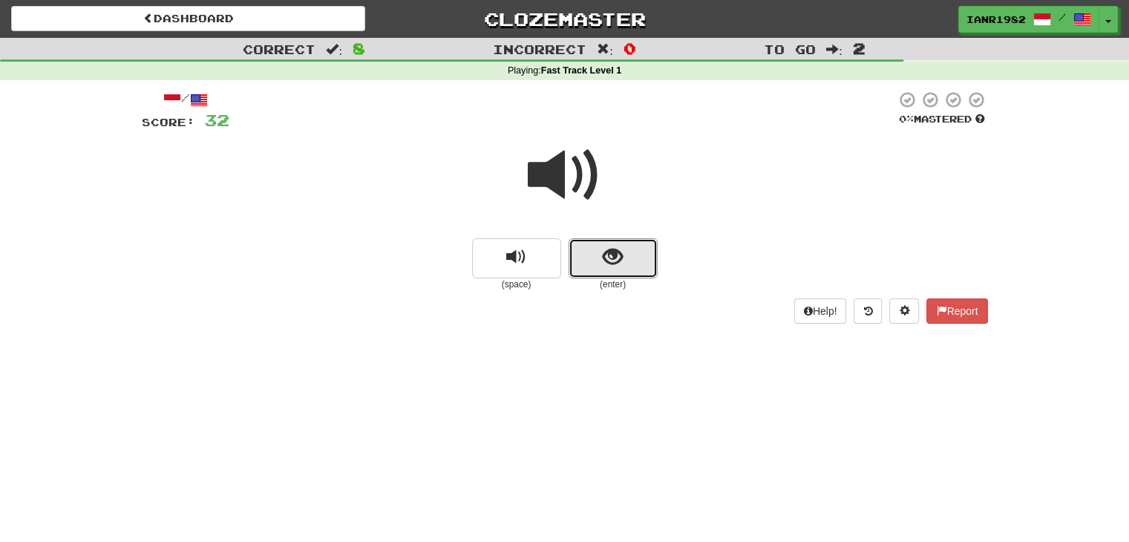
click at [641, 262] on button "show sentence" at bounding box center [613, 258] width 89 height 40
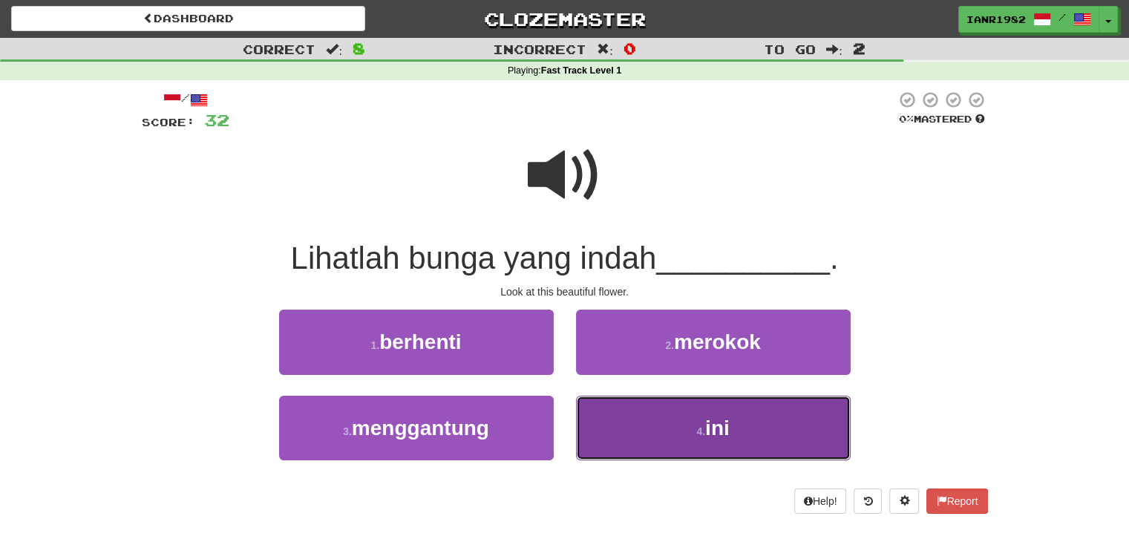
click at [722, 419] on span "ini" at bounding box center [717, 427] width 24 height 23
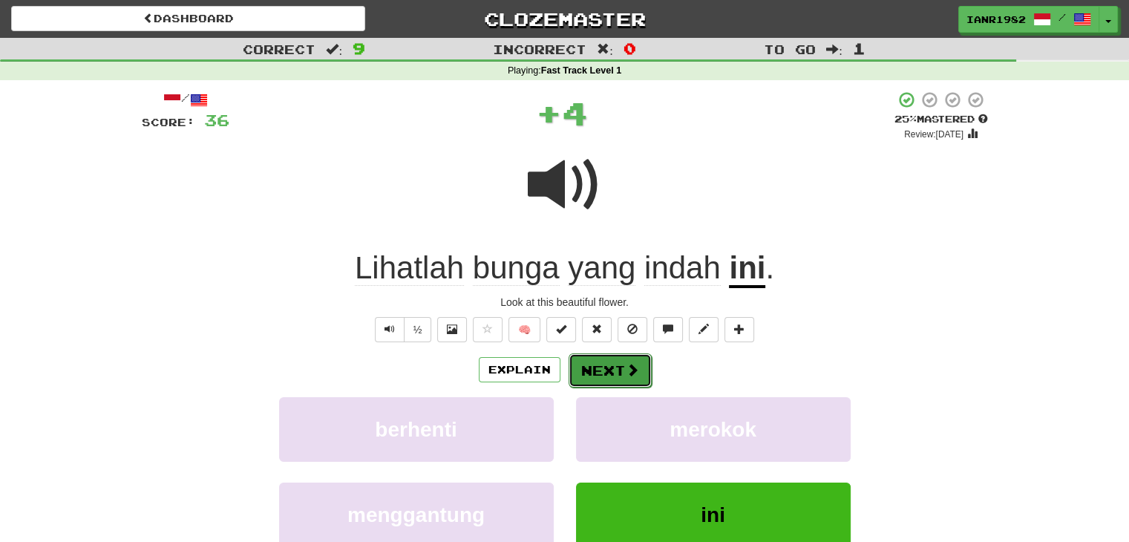
click at [636, 364] on span at bounding box center [632, 369] width 13 height 13
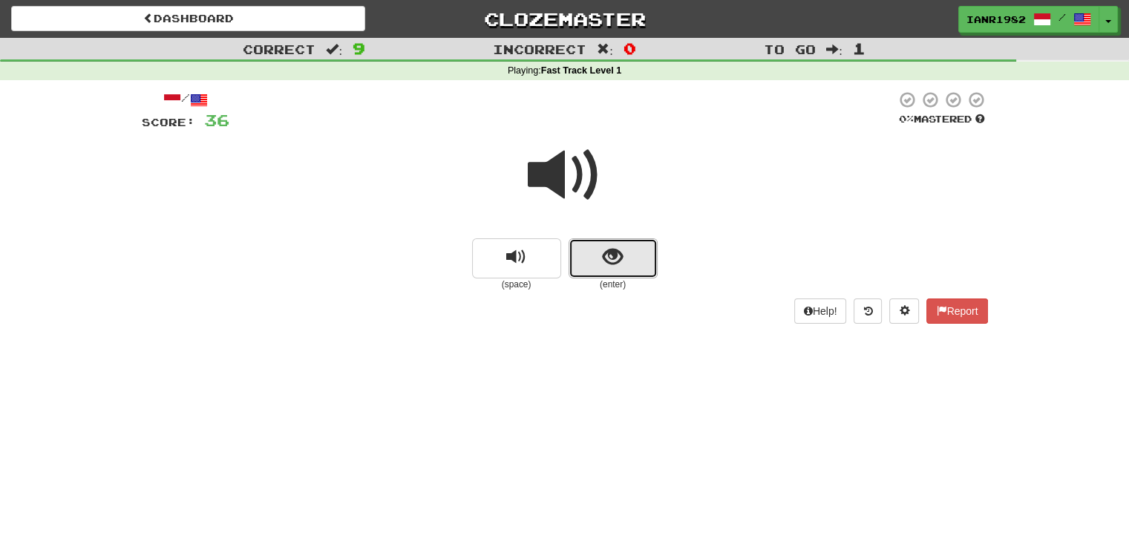
click at [636, 258] on button "show sentence" at bounding box center [613, 258] width 89 height 40
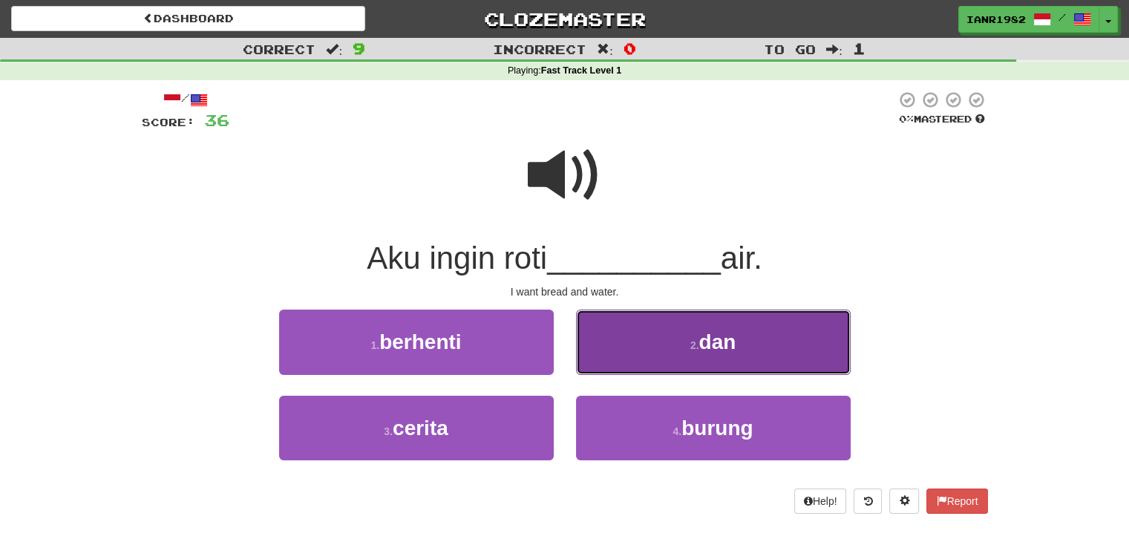
click at [725, 335] on span "dan" at bounding box center [717, 341] width 37 height 23
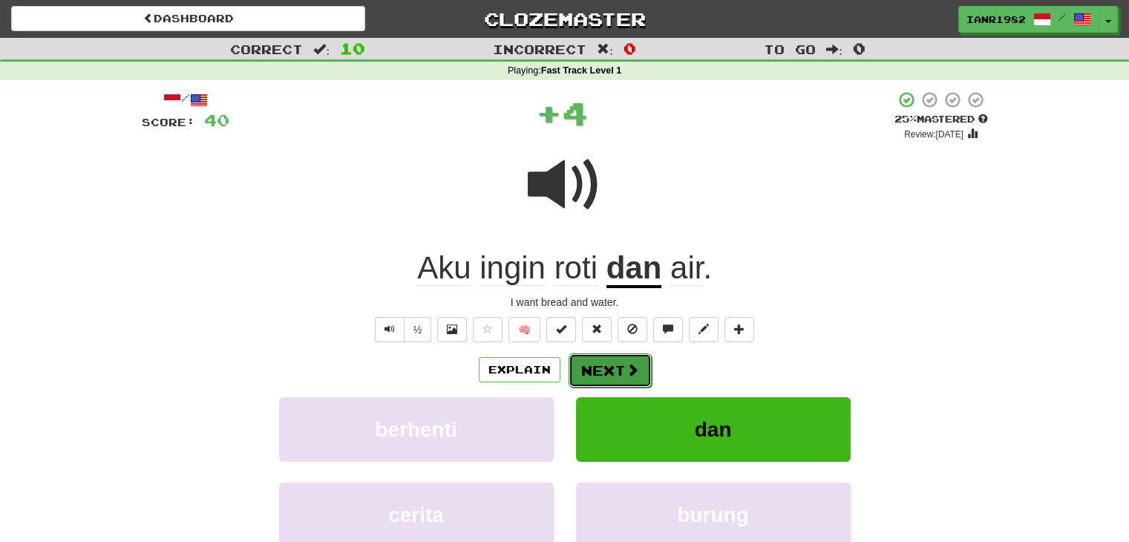
click at [630, 360] on button "Next" at bounding box center [610, 370] width 83 height 34
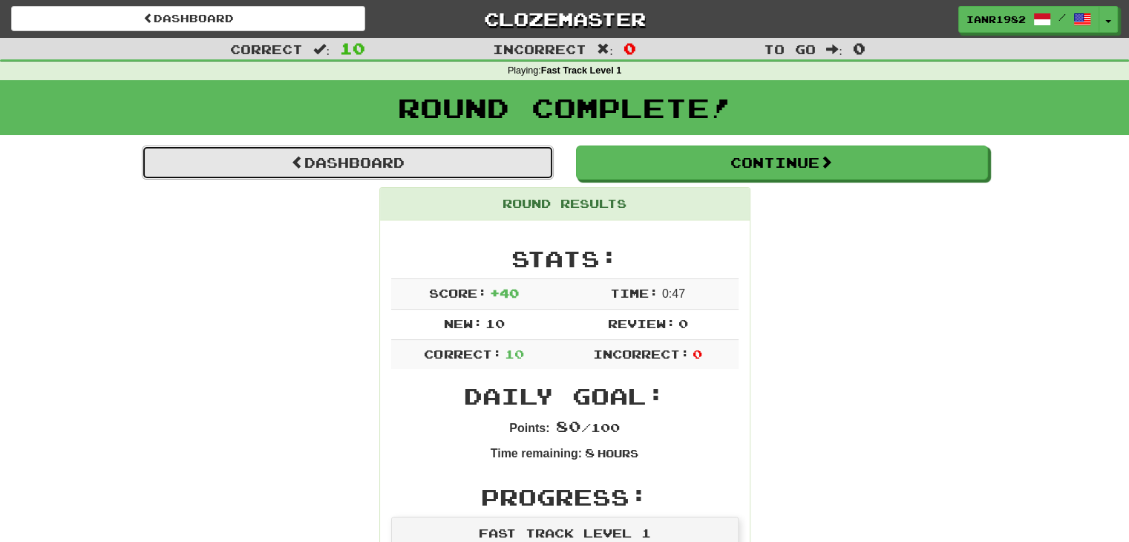
click at [448, 171] on link "Dashboard" at bounding box center [348, 163] width 412 height 34
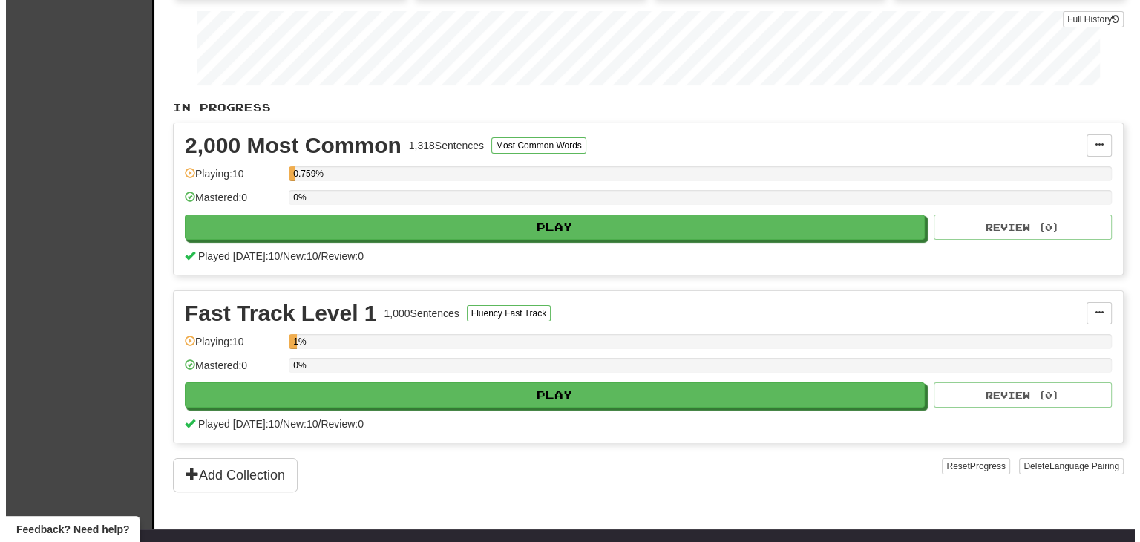
scroll to position [214, 0]
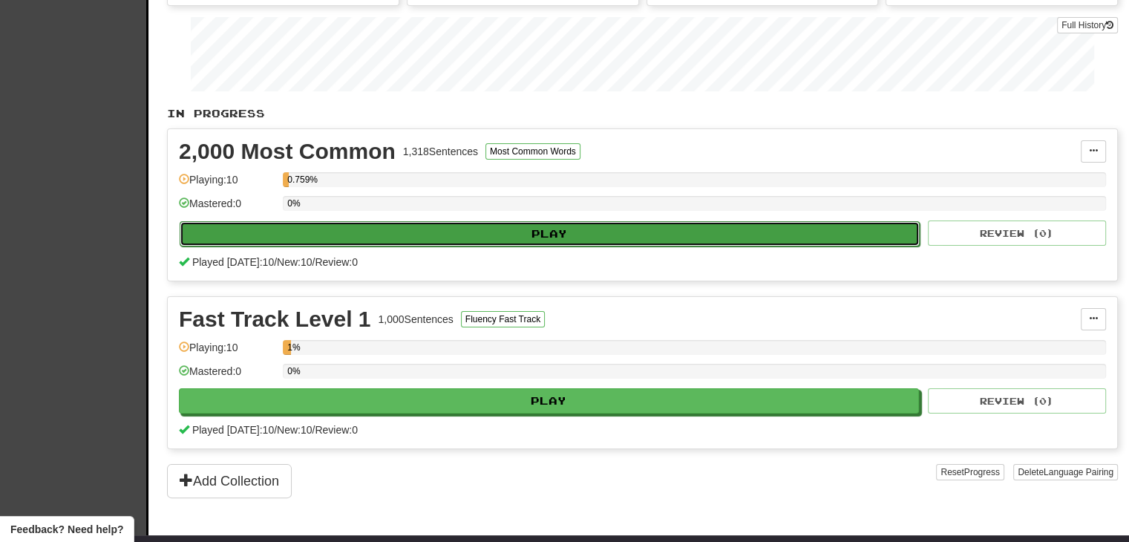
click at [874, 233] on button "Play" at bounding box center [550, 233] width 740 height 25
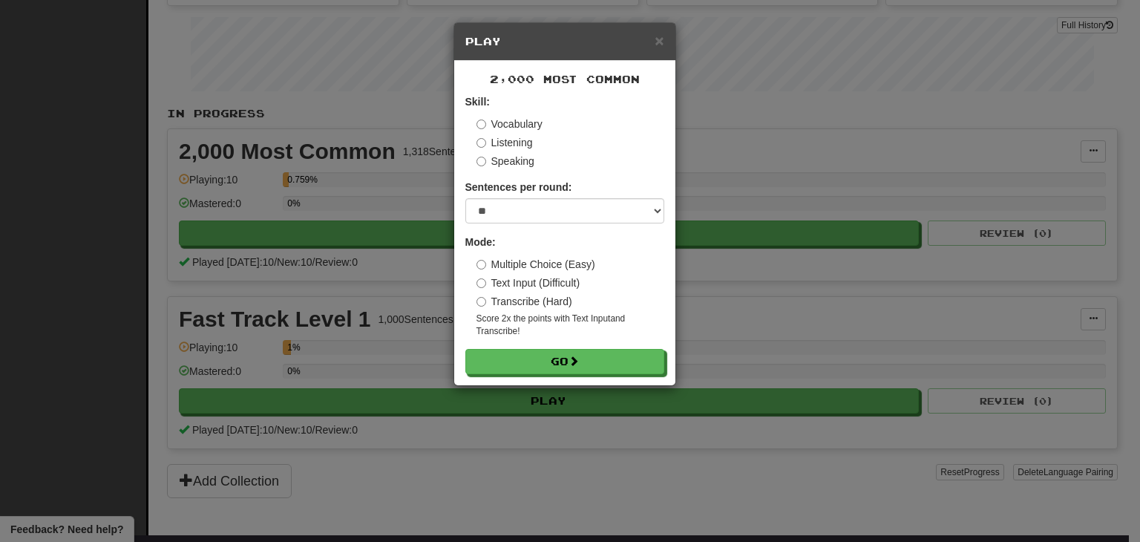
click at [526, 122] on label "Vocabulary" at bounding box center [510, 124] width 66 height 15
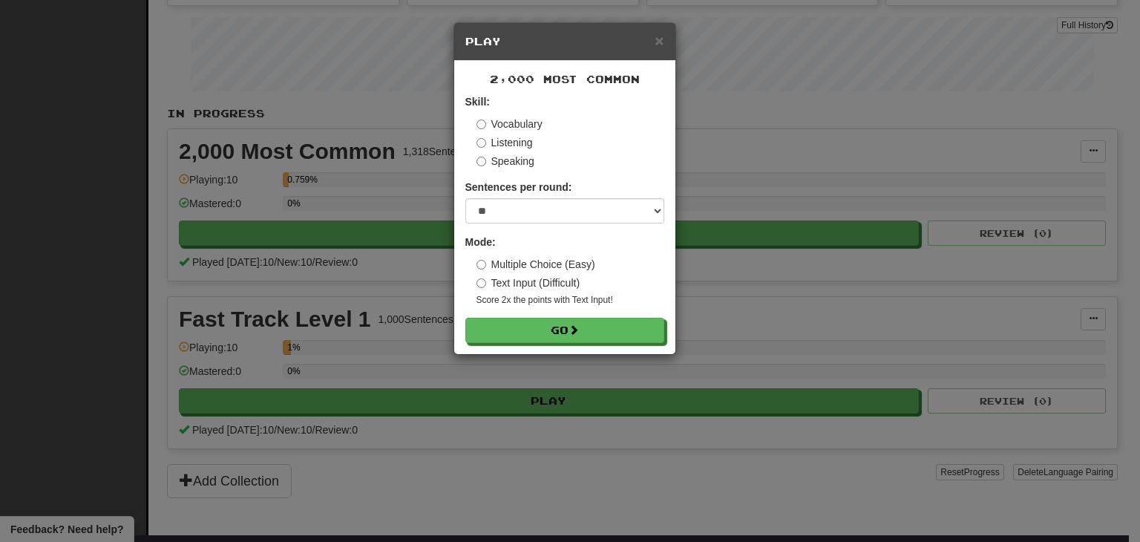
click at [526, 199] on div "Sentences per round: * ** ** ** ** ** *** ********" at bounding box center [564, 202] width 199 height 44
click at [535, 214] on select "* ** ** ** ** ** *** ********" at bounding box center [564, 210] width 199 height 25
select select "*"
click at [465, 198] on select "* ** ** ** ** ** *** ********" at bounding box center [564, 210] width 199 height 25
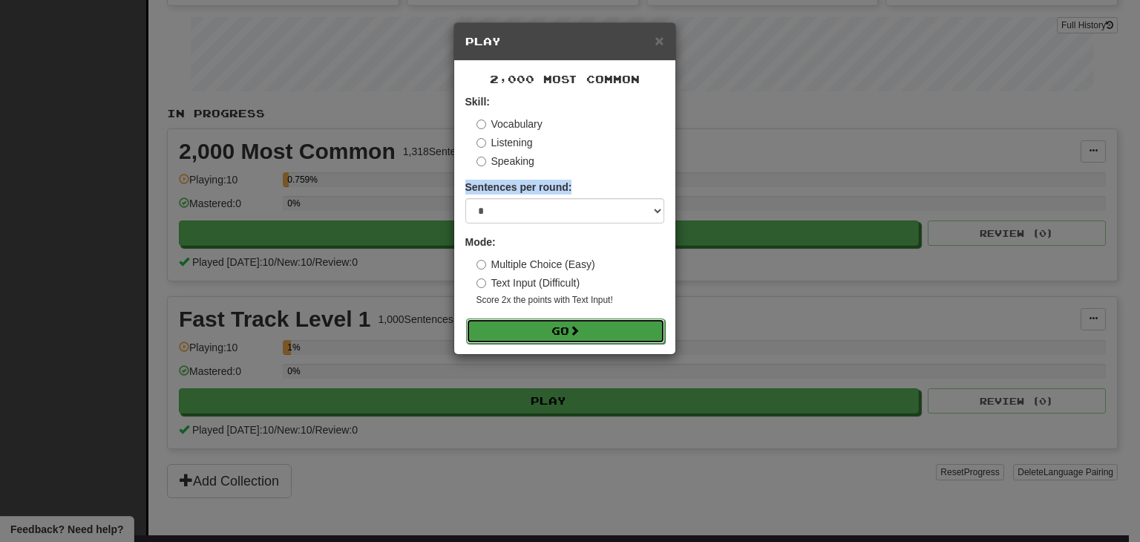
click at [580, 329] on span at bounding box center [574, 330] width 10 height 10
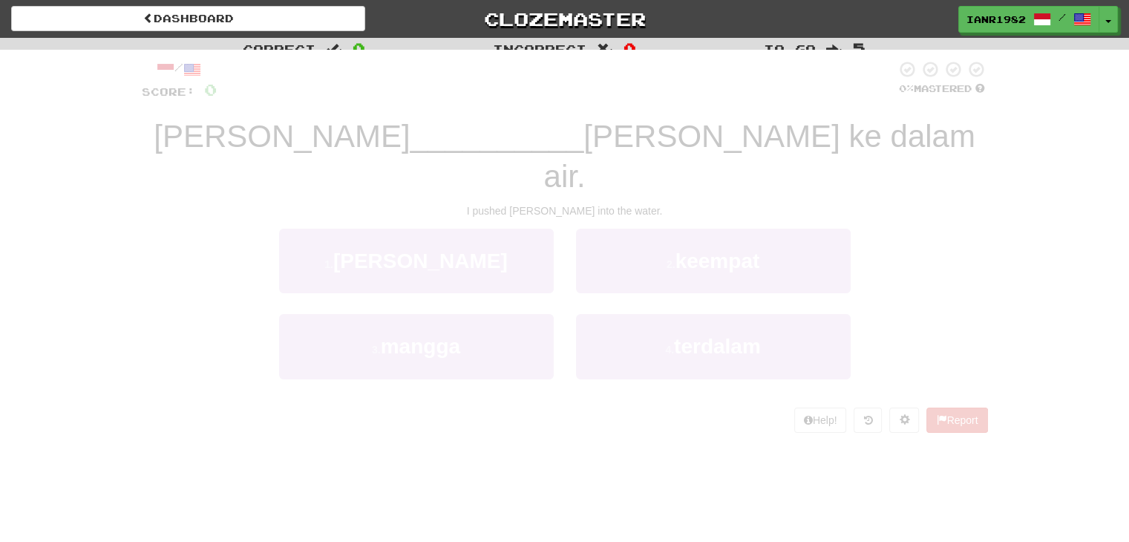
scroll to position [40, 0]
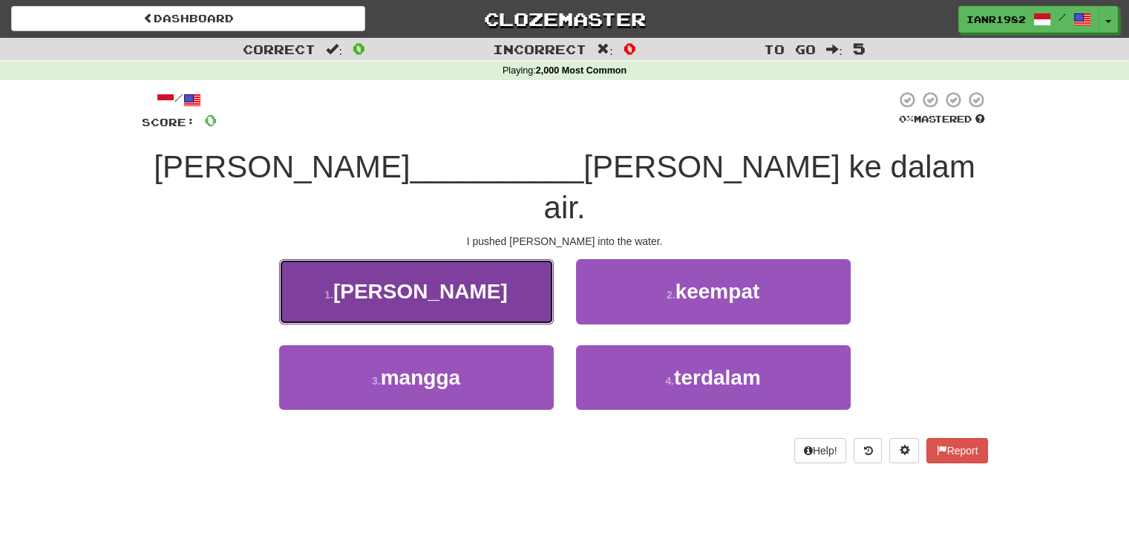
click at [519, 264] on button "1 . mendorong" at bounding box center [416, 291] width 275 height 65
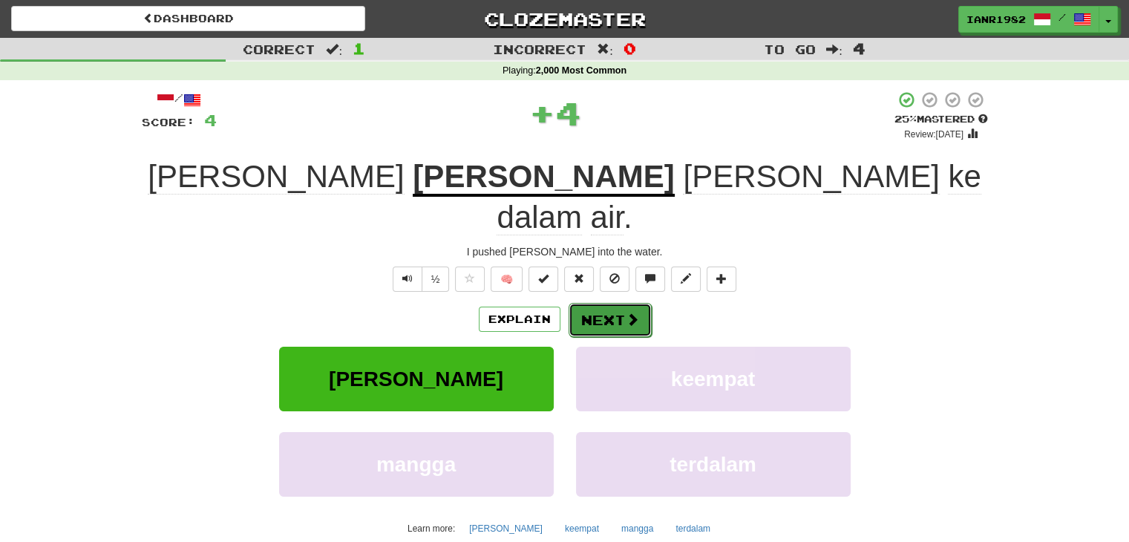
click at [644, 303] on button "Next" at bounding box center [610, 320] width 83 height 34
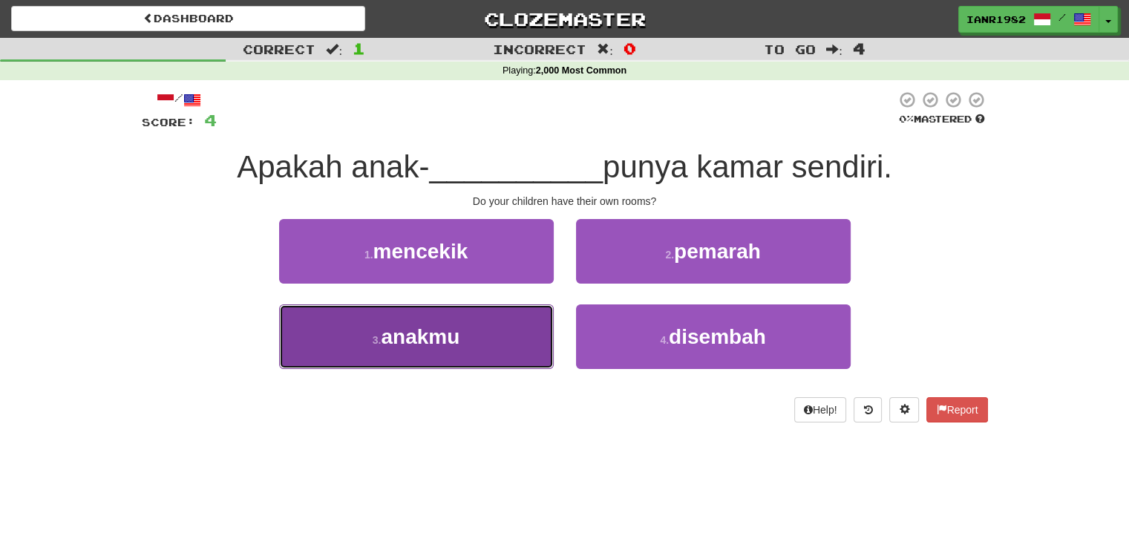
click at [540, 321] on button "3 . anakmu" at bounding box center [416, 336] width 275 height 65
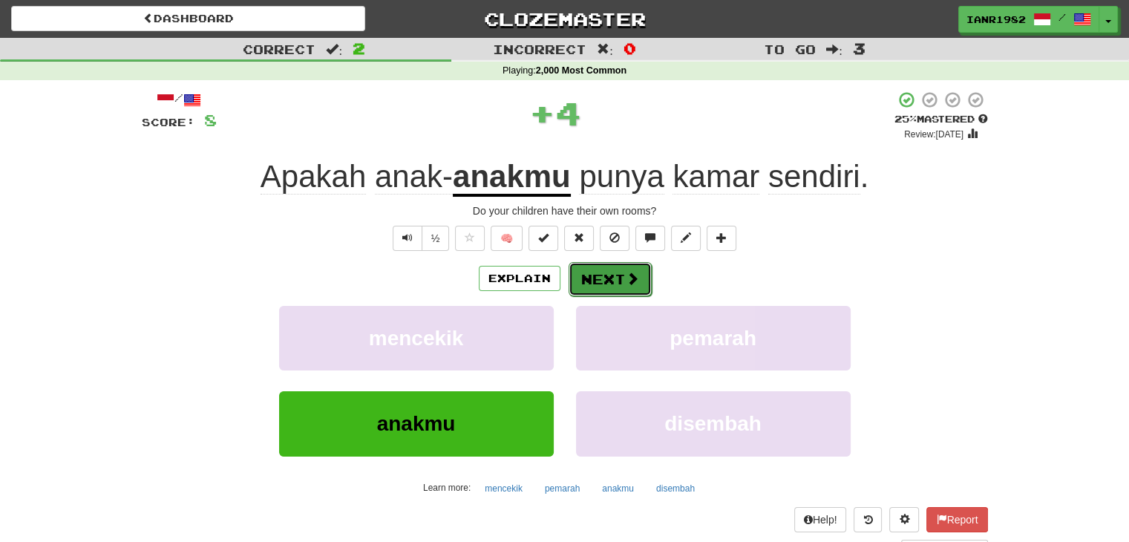
click at [615, 276] on button "Next" at bounding box center [610, 279] width 83 height 34
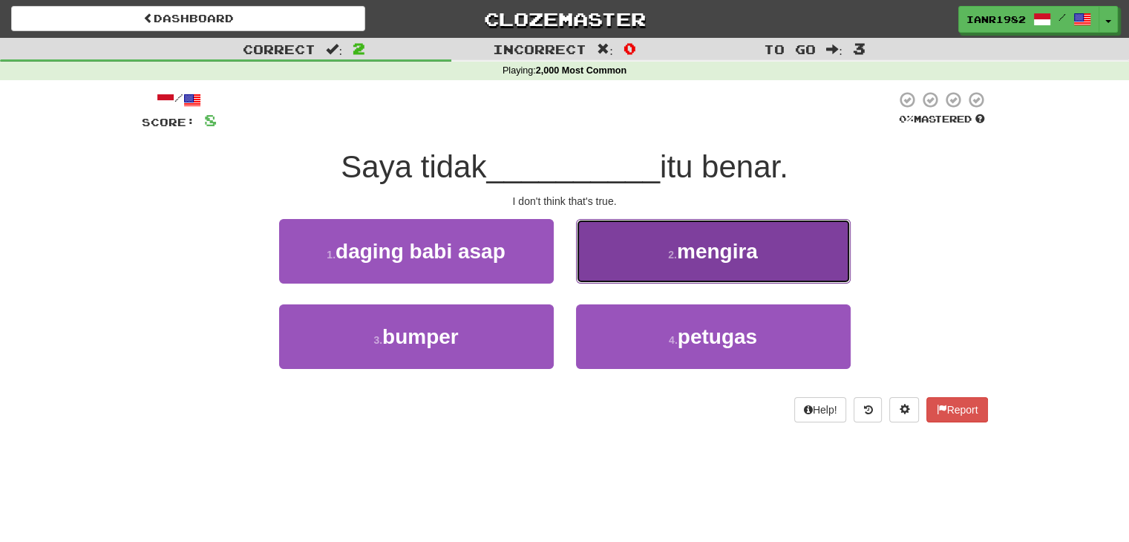
click at [704, 259] on span "mengira" at bounding box center [717, 251] width 81 height 23
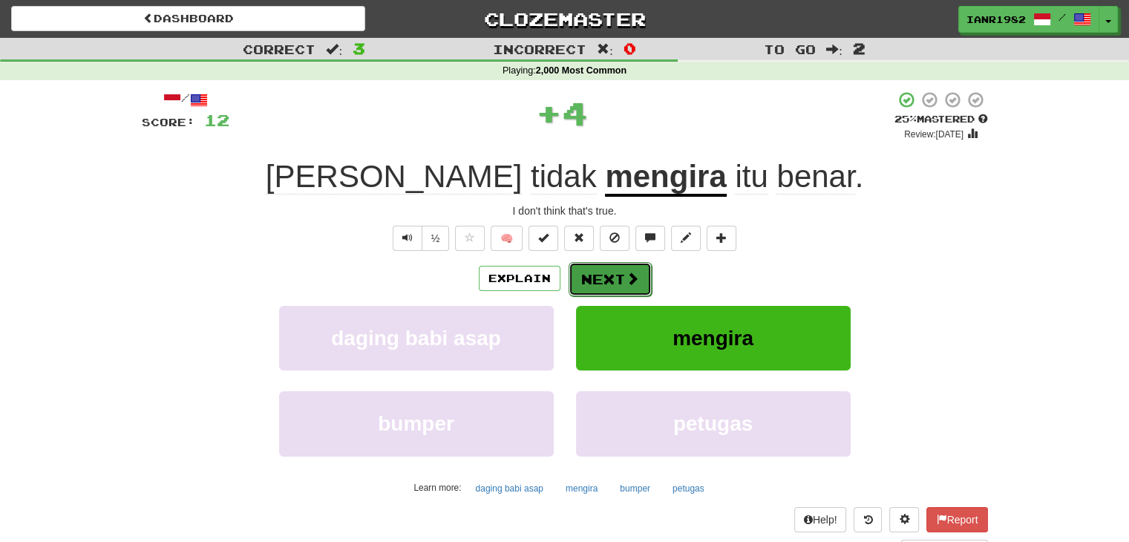
click at [626, 280] on span at bounding box center [632, 278] width 13 height 13
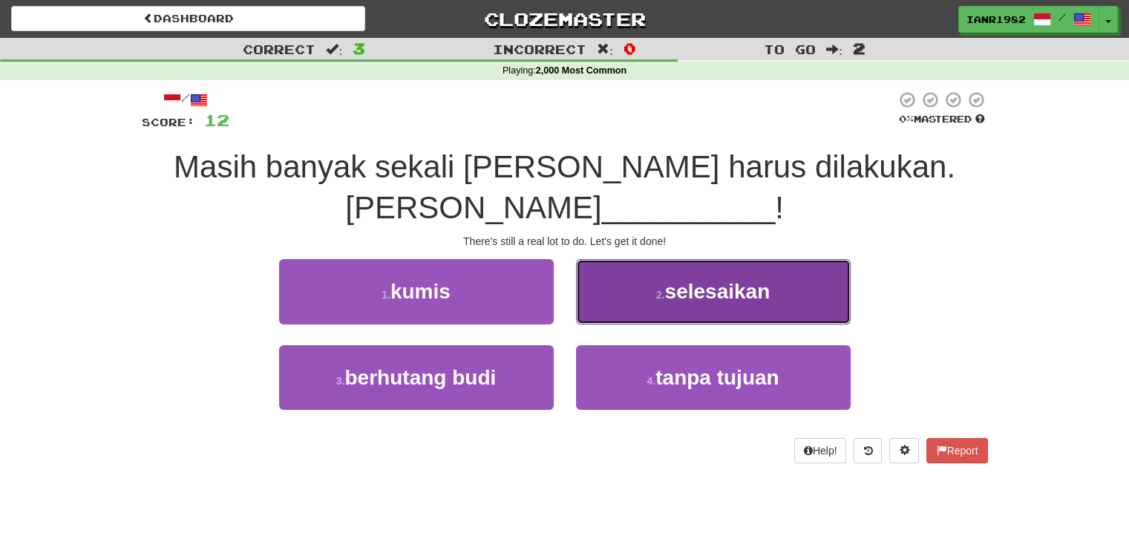
click at [754, 297] on span "selesaikan" at bounding box center [717, 291] width 105 height 23
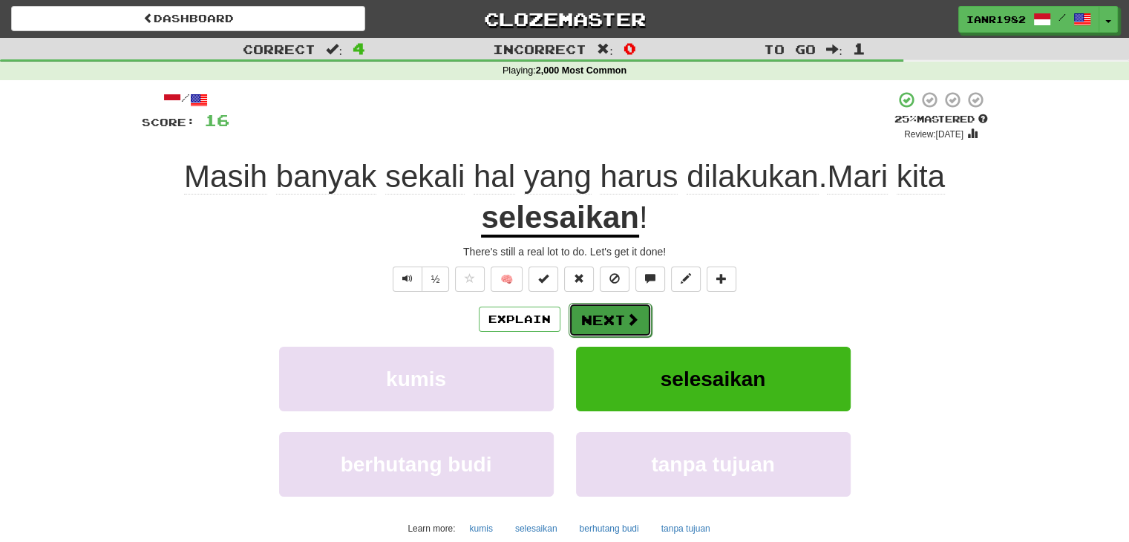
click at [640, 313] on button "Next" at bounding box center [610, 320] width 83 height 34
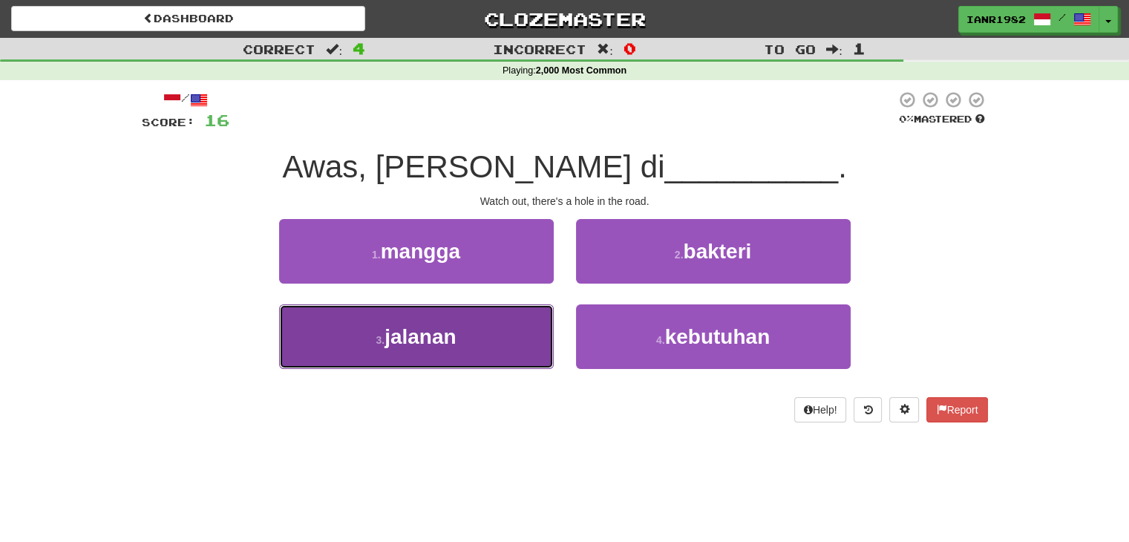
click at [511, 324] on button "3 . jalanan" at bounding box center [416, 336] width 275 height 65
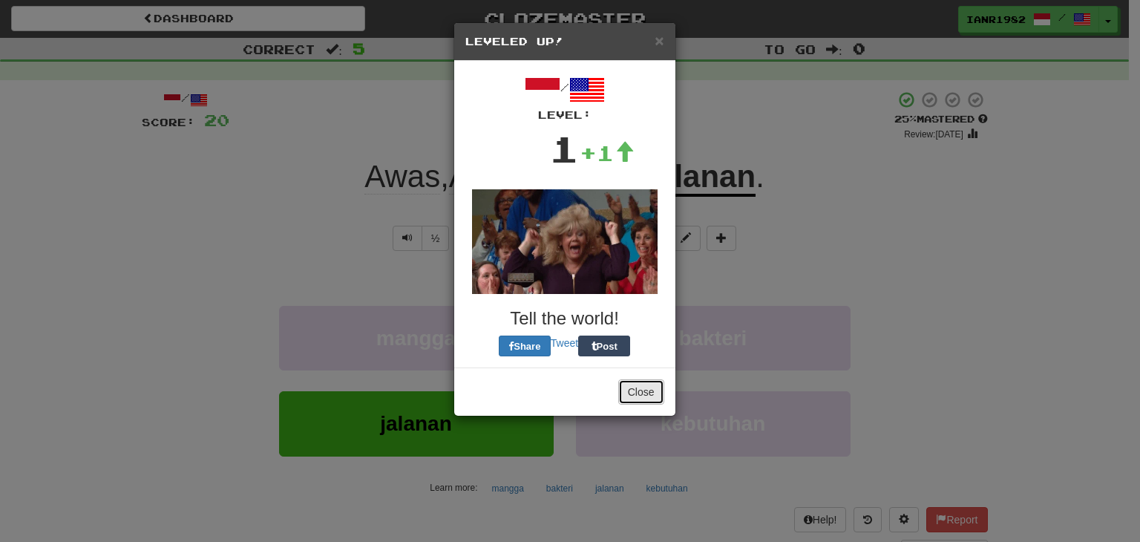
click at [641, 392] on button "Close" at bounding box center [641, 391] width 46 height 25
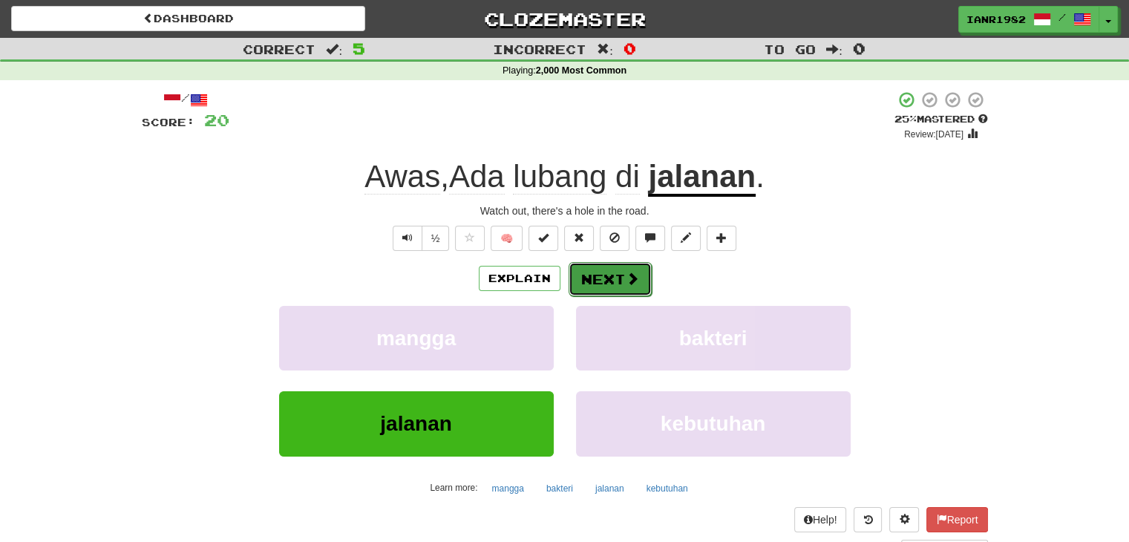
click at [623, 284] on button "Next" at bounding box center [610, 279] width 83 height 34
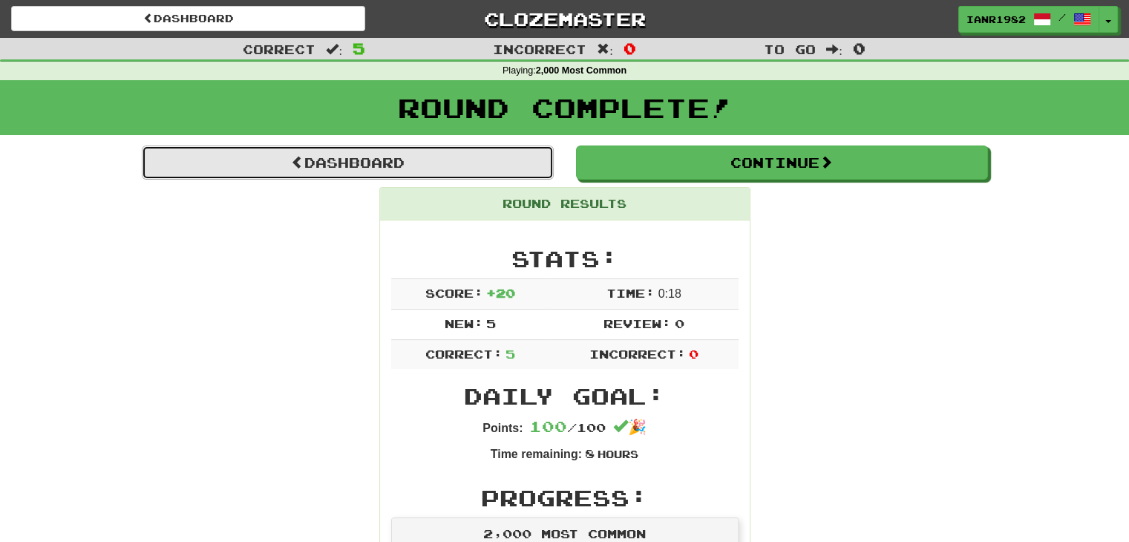
click at [538, 164] on link "Dashboard" at bounding box center [348, 163] width 412 height 34
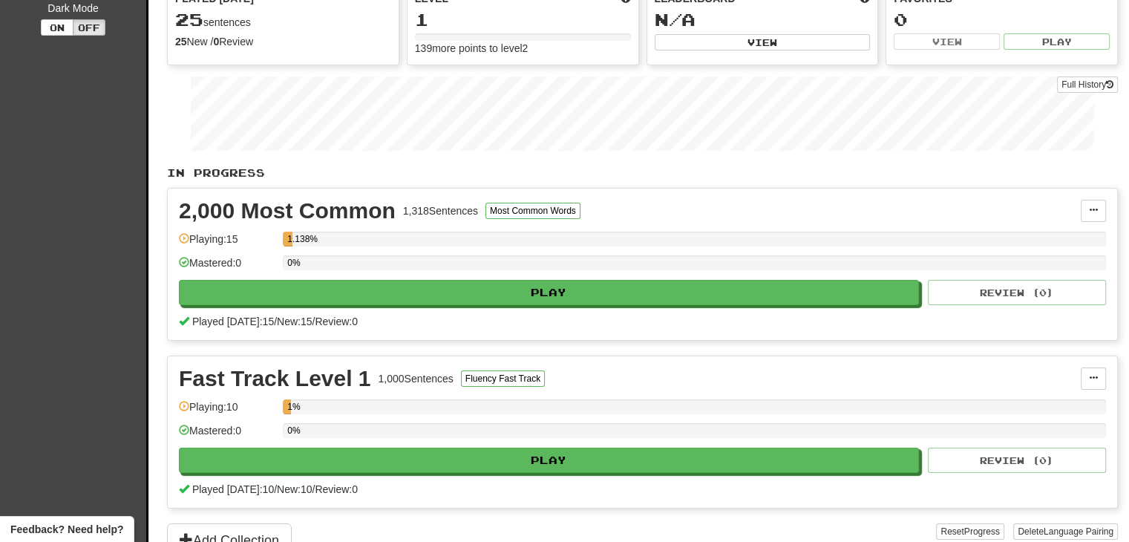
scroll to position [40, 0]
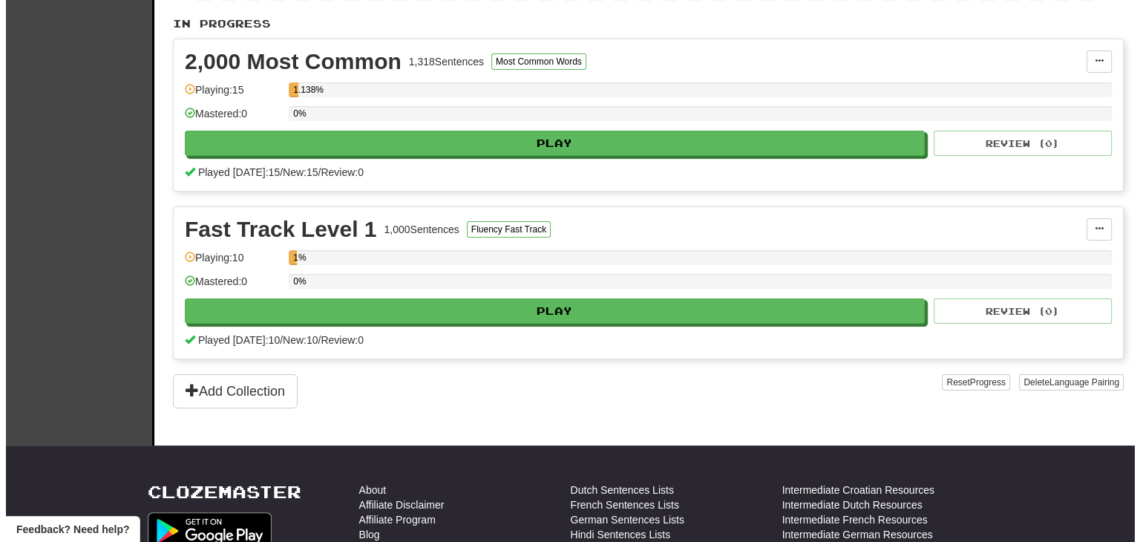
scroll to position [308, 0]
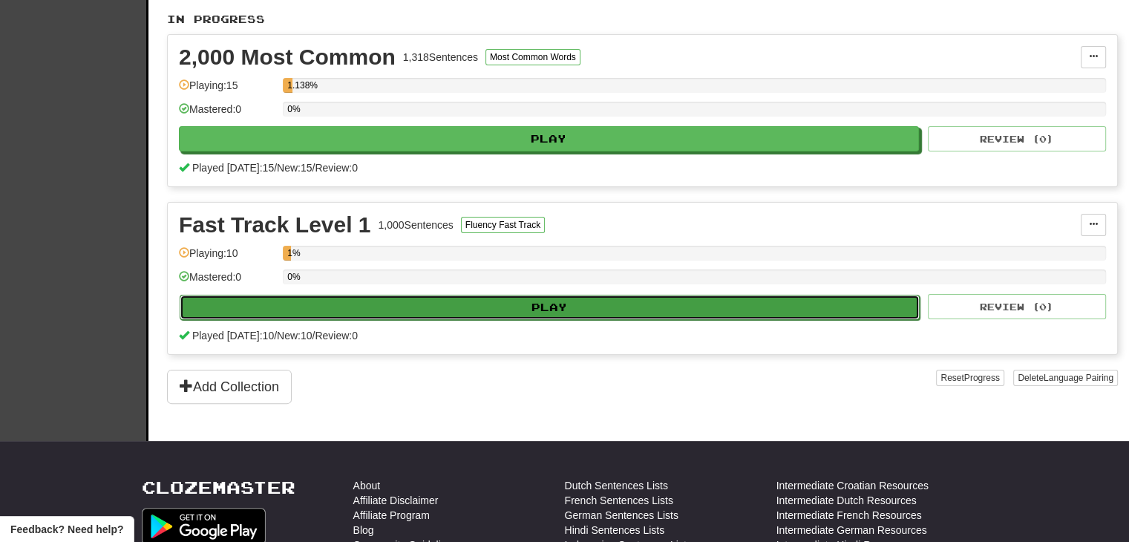
click at [644, 301] on button "Play" at bounding box center [550, 307] width 740 height 25
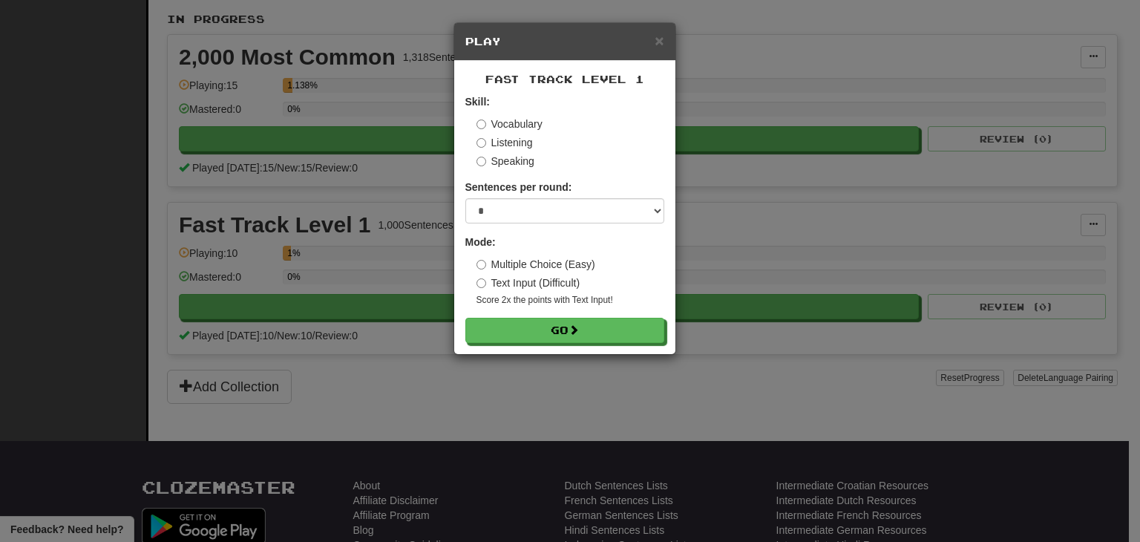
click at [523, 144] on label "Listening" at bounding box center [505, 142] width 56 height 15
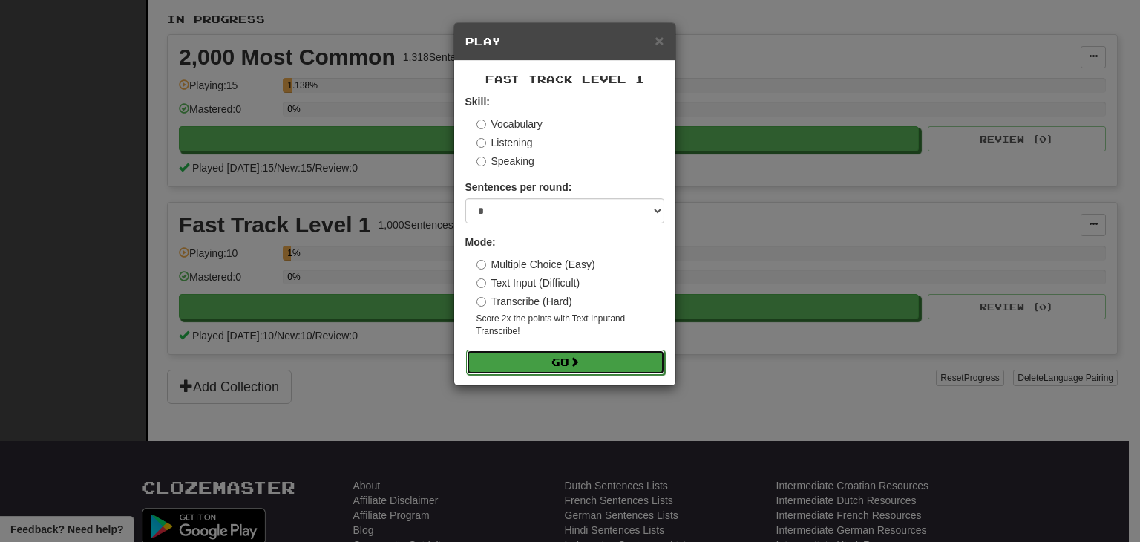
click at [561, 359] on button "Go" at bounding box center [565, 362] width 199 height 25
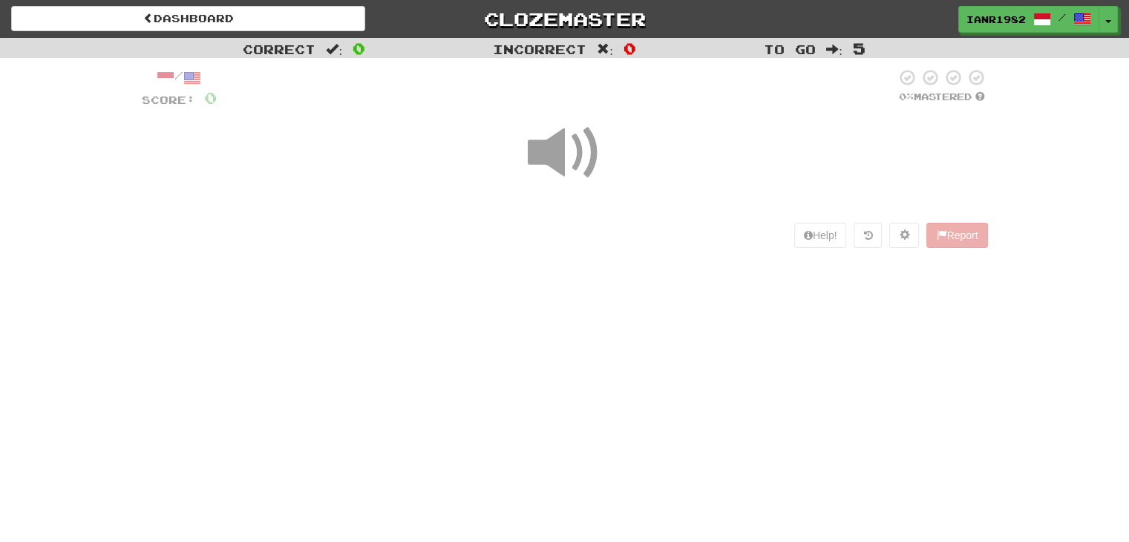
scroll to position [40, 0]
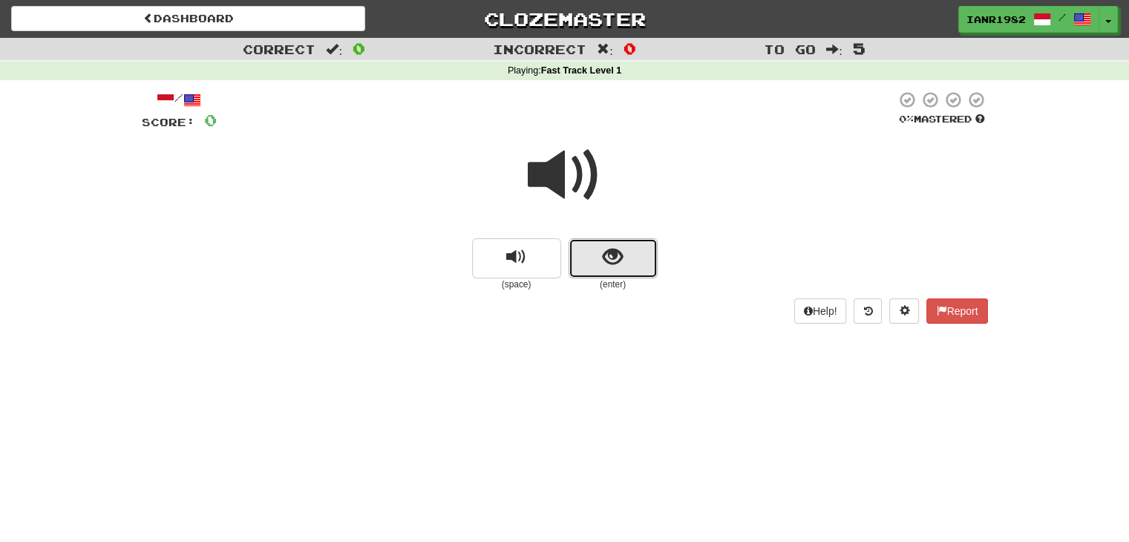
click at [645, 263] on button "show sentence" at bounding box center [613, 258] width 89 height 40
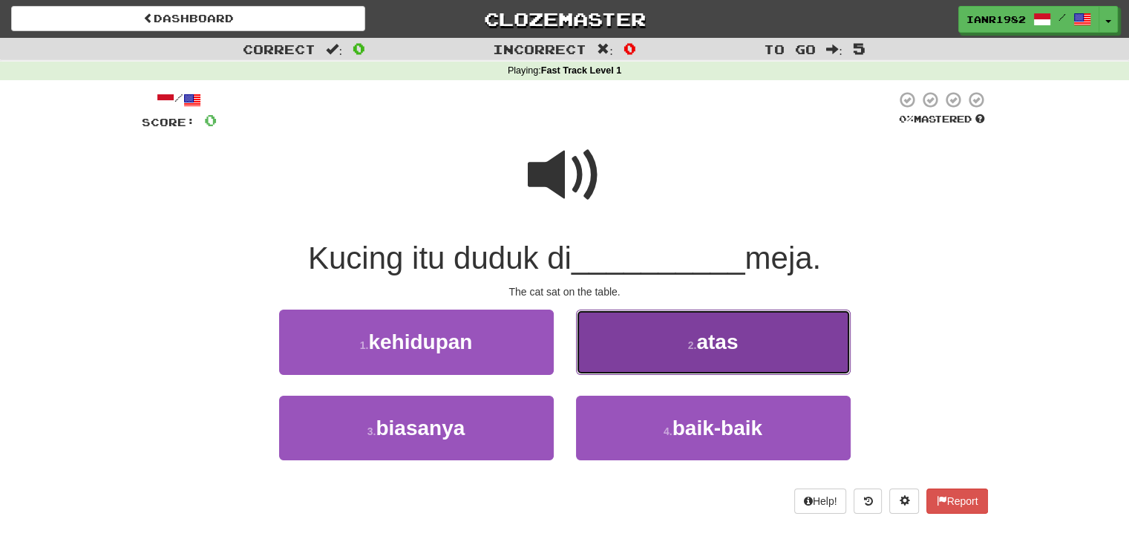
click at [723, 369] on button "2 . atas" at bounding box center [713, 342] width 275 height 65
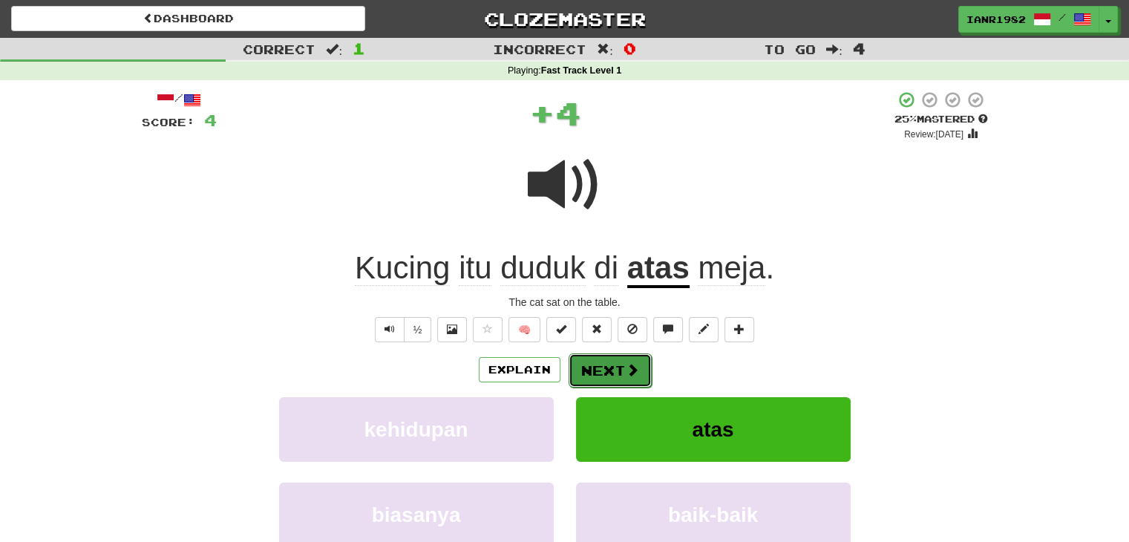
click at [615, 375] on button "Next" at bounding box center [610, 370] width 83 height 34
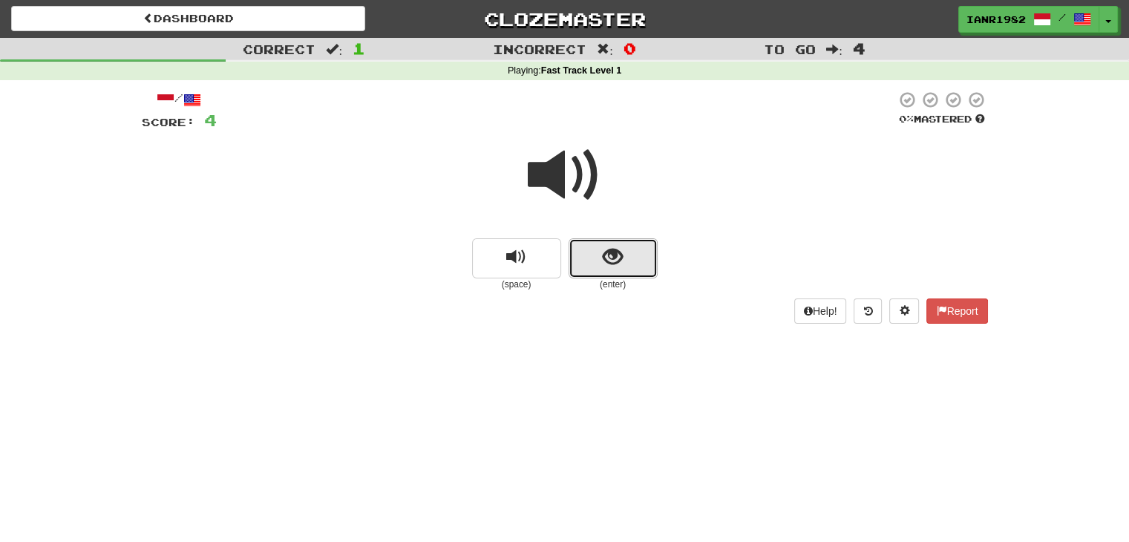
click at [624, 244] on button "show sentence" at bounding box center [613, 258] width 89 height 40
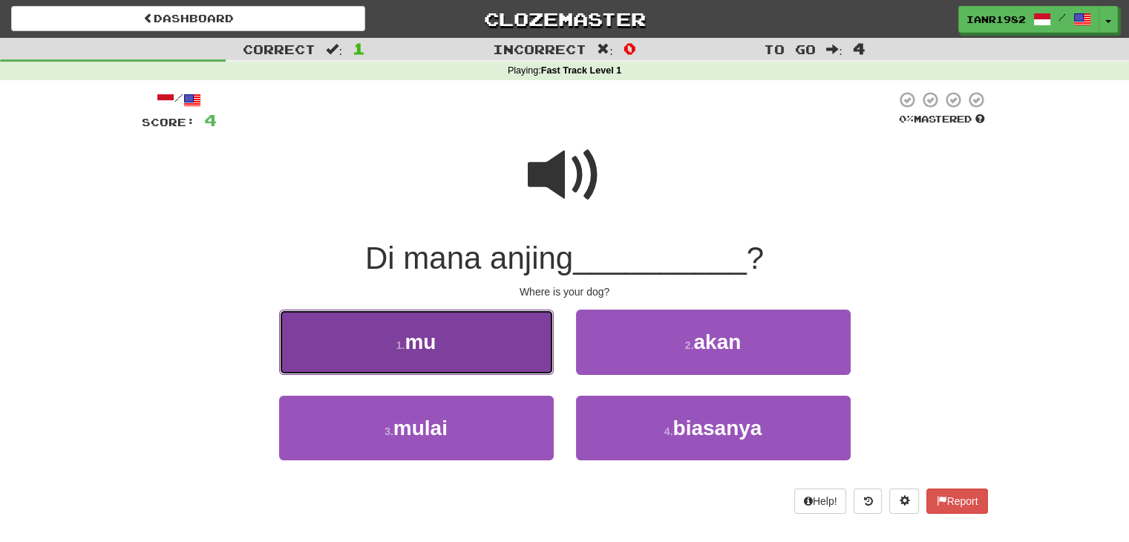
click at [538, 339] on button "1 . mu" at bounding box center [416, 342] width 275 height 65
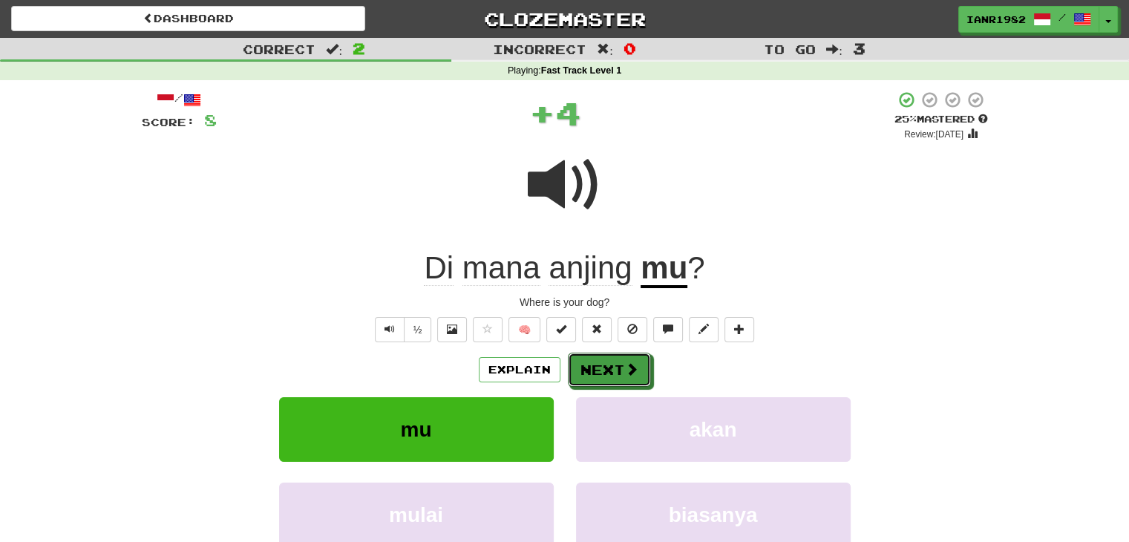
click at [617, 365] on button "Next" at bounding box center [609, 370] width 83 height 34
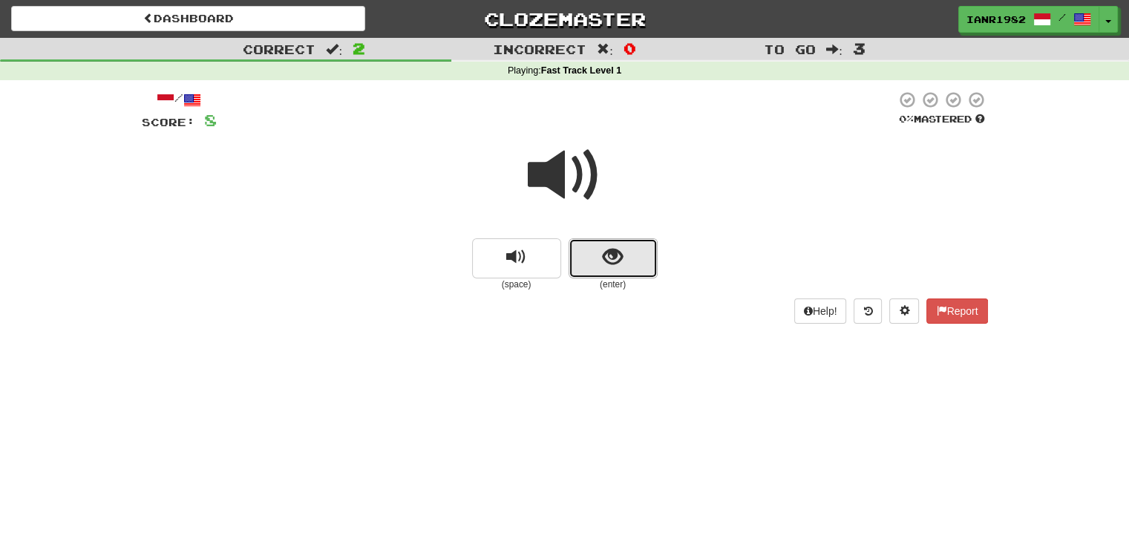
click at [624, 253] on button "show sentence" at bounding box center [613, 258] width 89 height 40
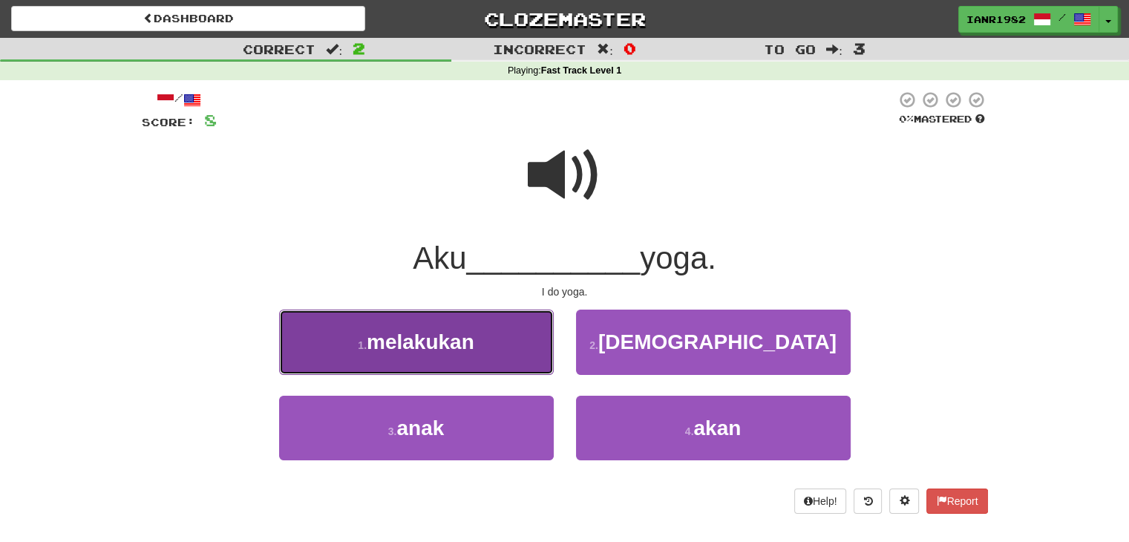
click at [499, 347] on button "1 . melakukan" at bounding box center [416, 342] width 275 height 65
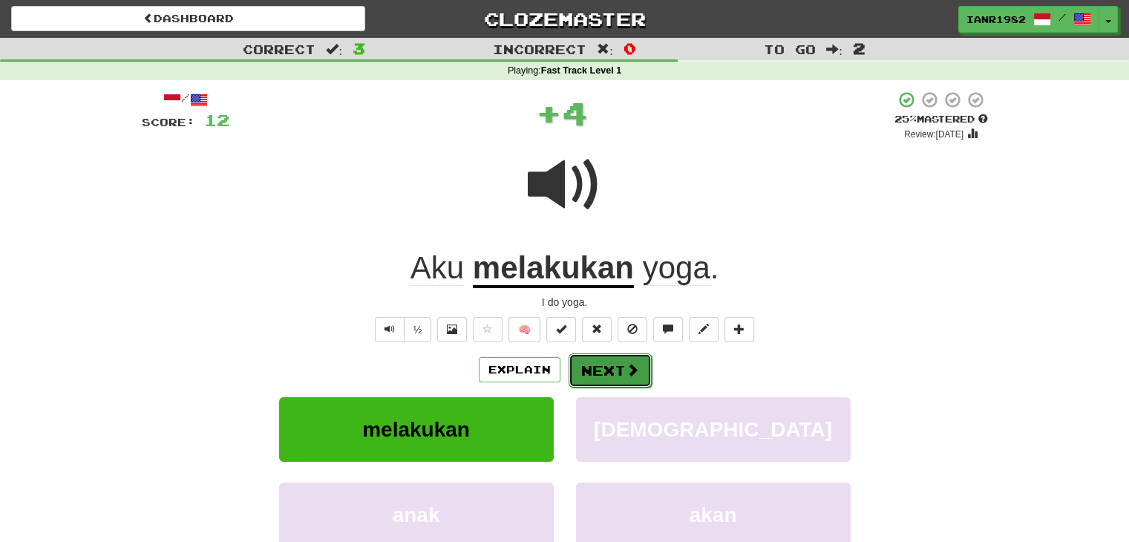
click at [633, 366] on span at bounding box center [632, 369] width 13 height 13
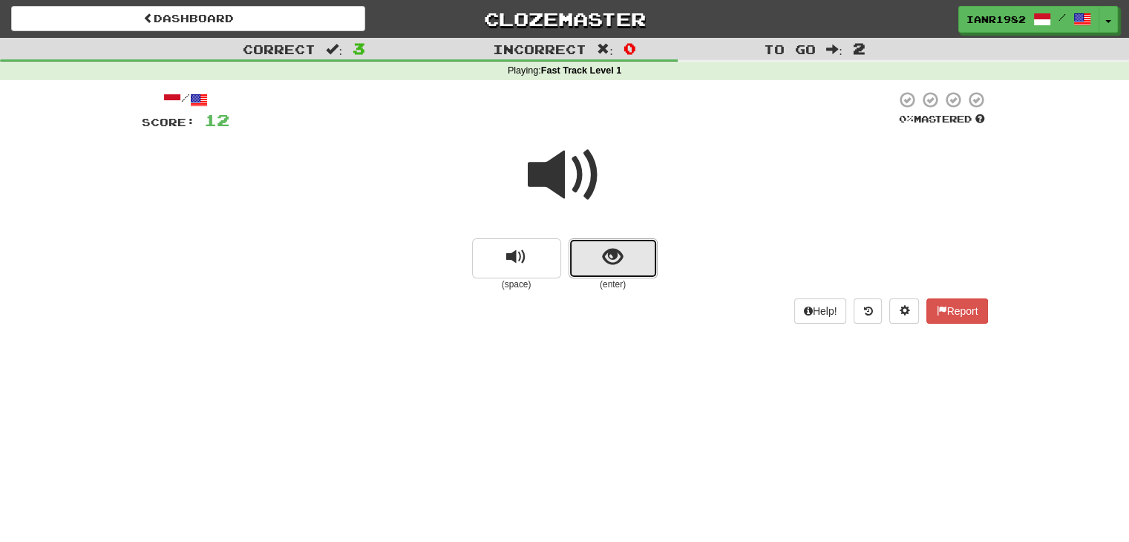
click at [630, 271] on button "show sentence" at bounding box center [613, 258] width 89 height 40
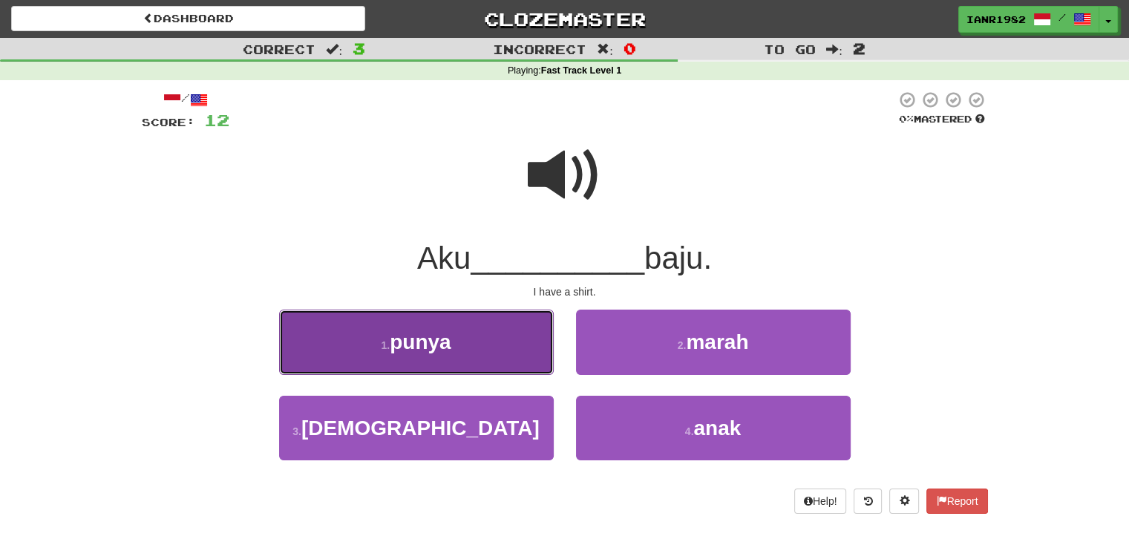
click at [486, 363] on button "1 . punya" at bounding box center [416, 342] width 275 height 65
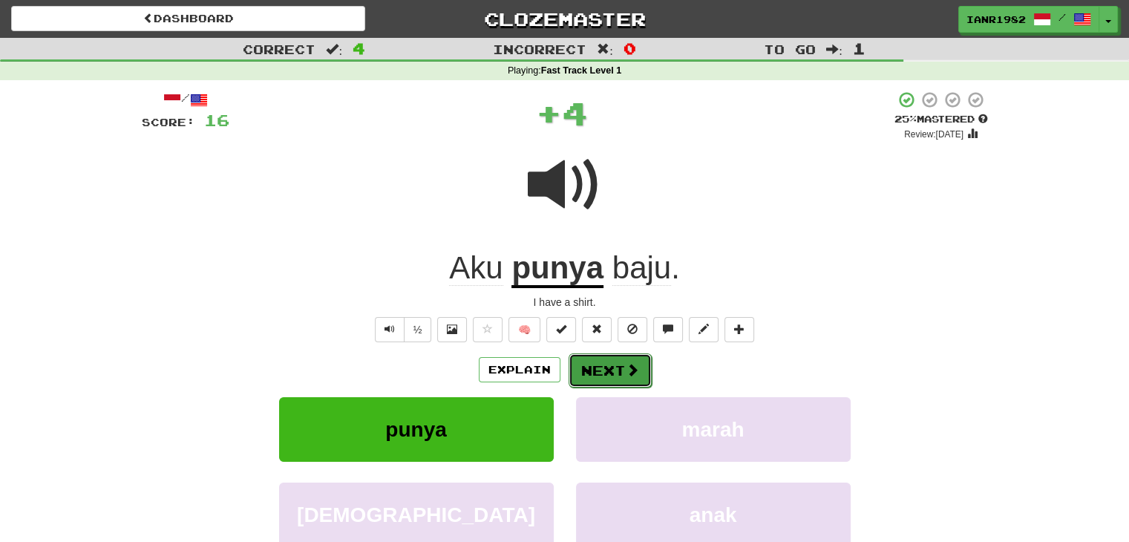
click at [623, 368] on button "Next" at bounding box center [610, 370] width 83 height 34
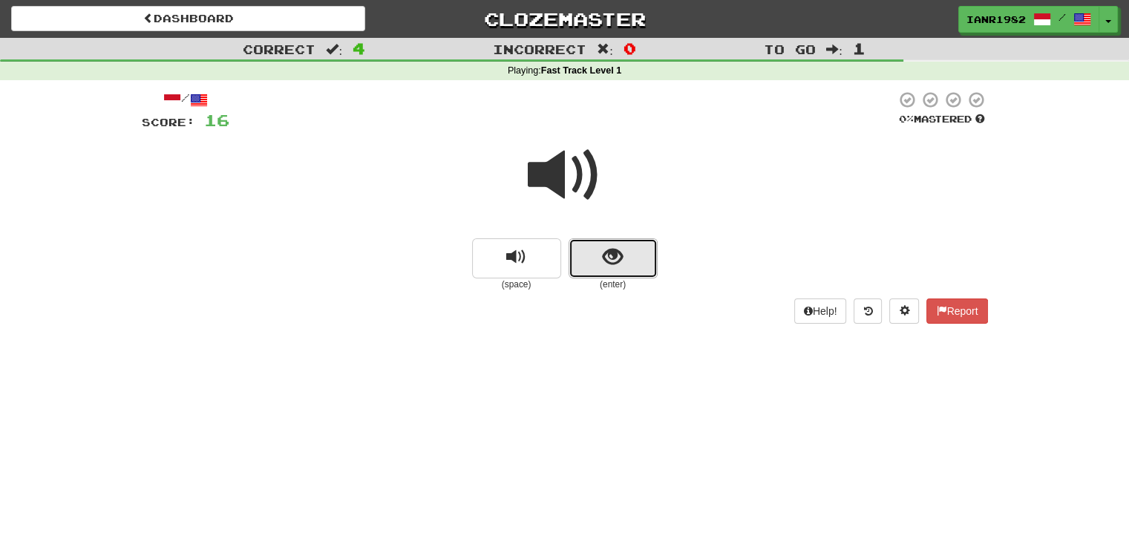
click at [627, 272] on button "show sentence" at bounding box center [613, 258] width 89 height 40
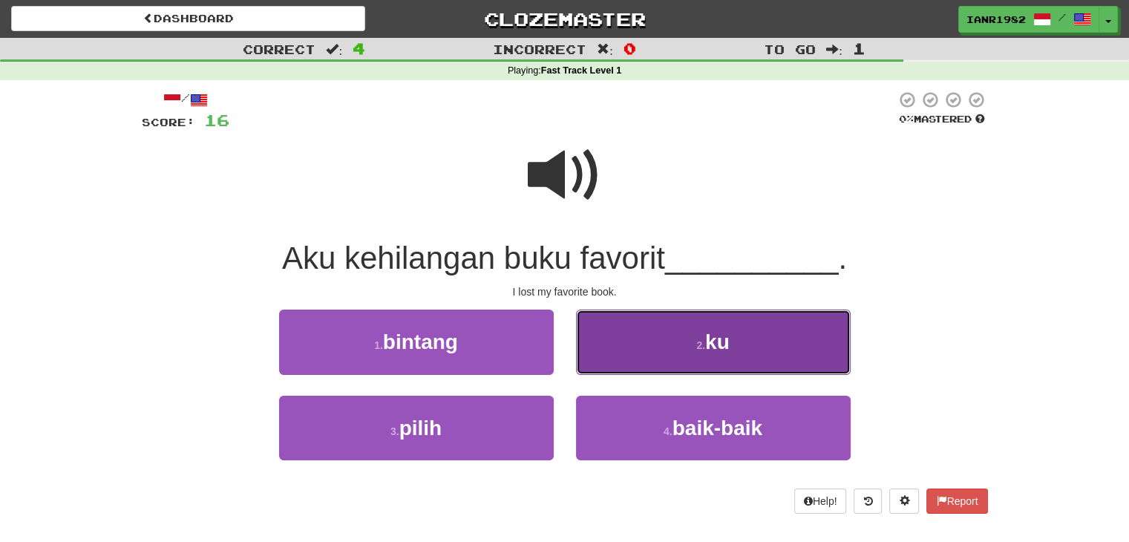
click at [713, 349] on span "ku" at bounding box center [717, 341] width 24 height 23
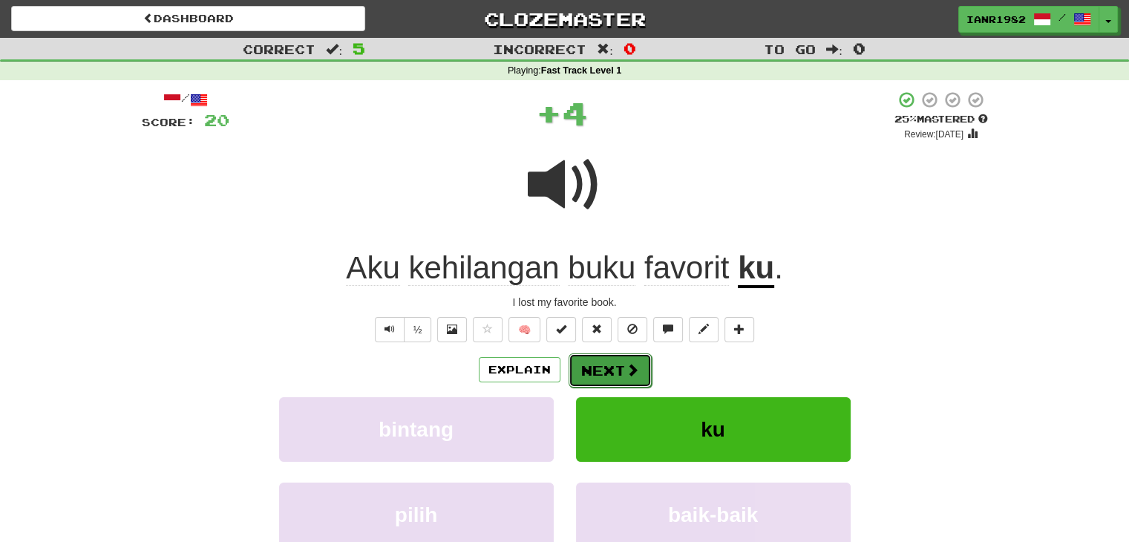
click at [610, 365] on button "Next" at bounding box center [610, 370] width 83 height 34
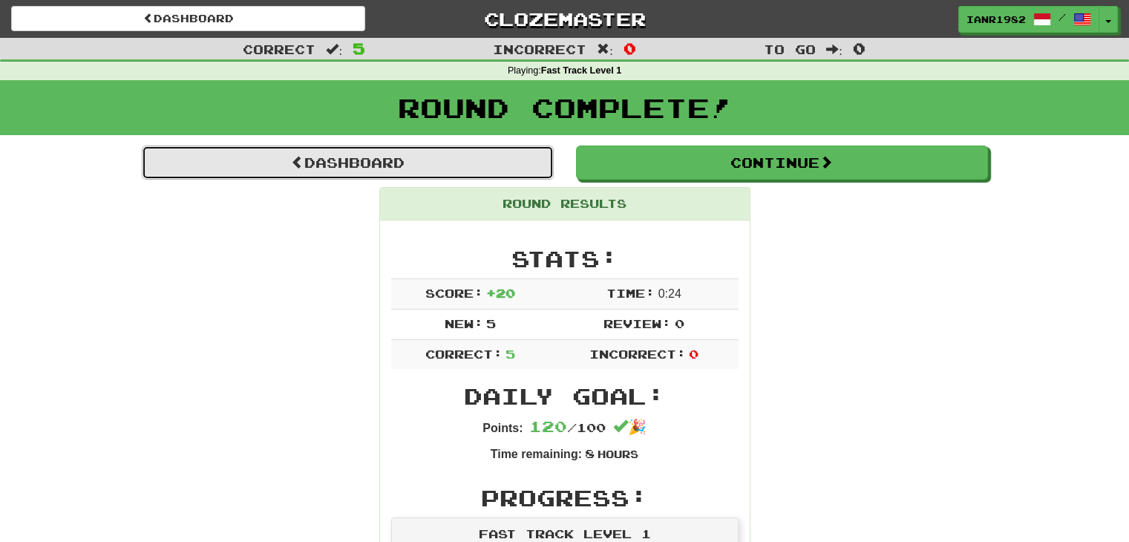
click at [391, 152] on link "Dashboard" at bounding box center [348, 163] width 412 height 34
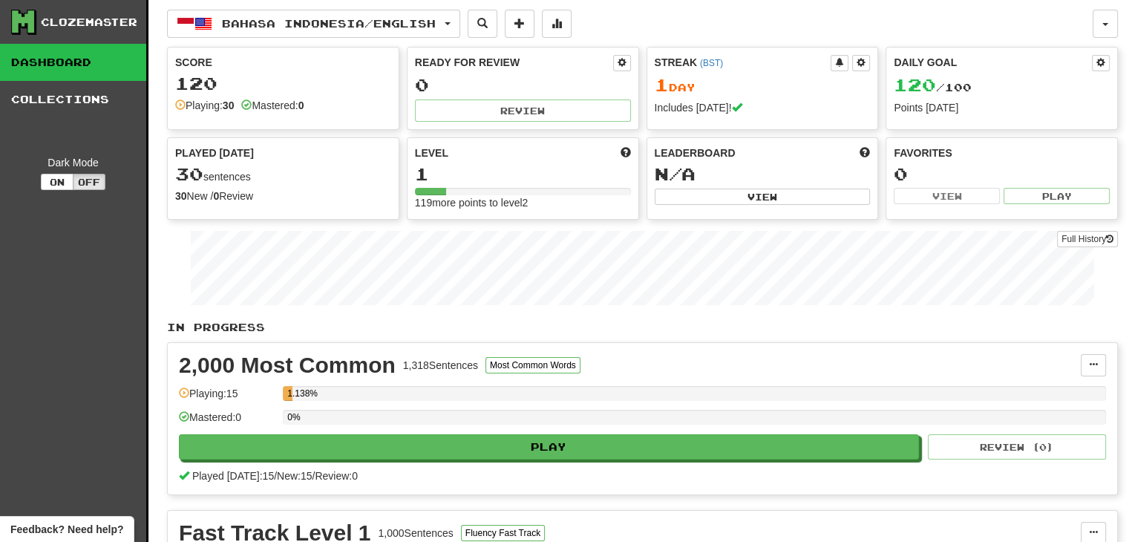
scroll to position [40, 0]
click at [363, 19] on span "Bahasa Indonesia / English" at bounding box center [329, 23] width 214 height 13
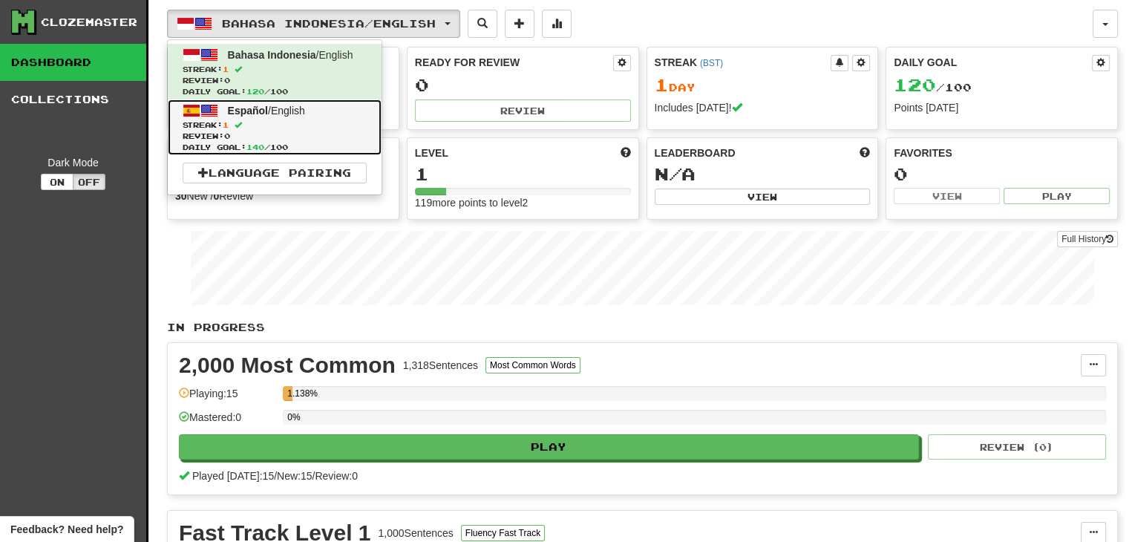
click at [364, 105] on link "Español / English Streak: 1 Review: 0 Daily Goal: 140 / 100" at bounding box center [275, 127] width 214 height 56
